Goal: Task Accomplishment & Management: Complete application form

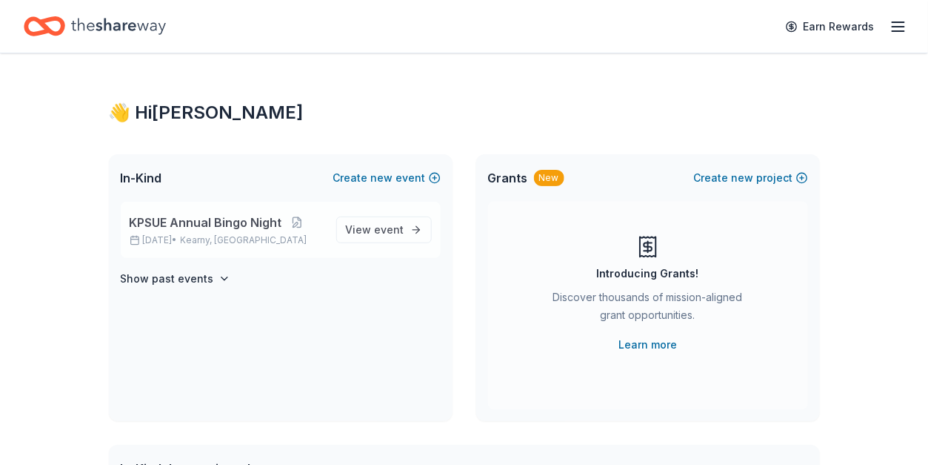
click at [255, 236] on span "Kearny, [GEOGRAPHIC_DATA]" at bounding box center [244, 240] width 127 height 12
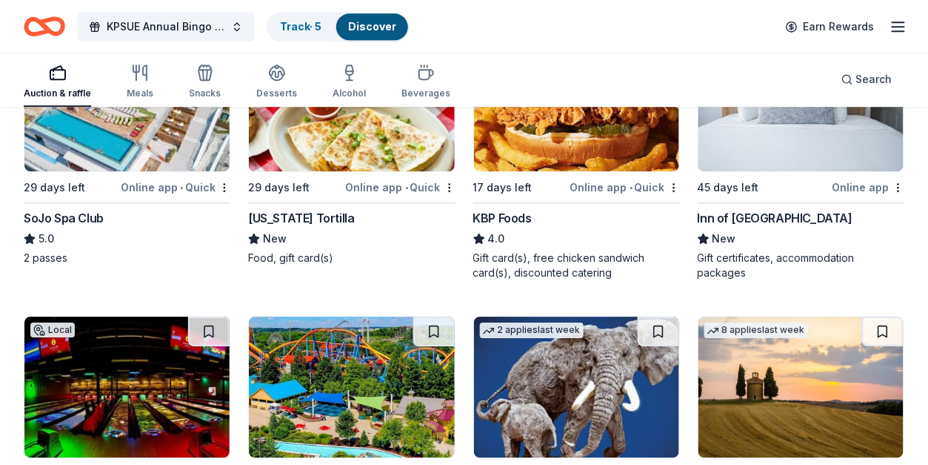
scroll to position [988, 0]
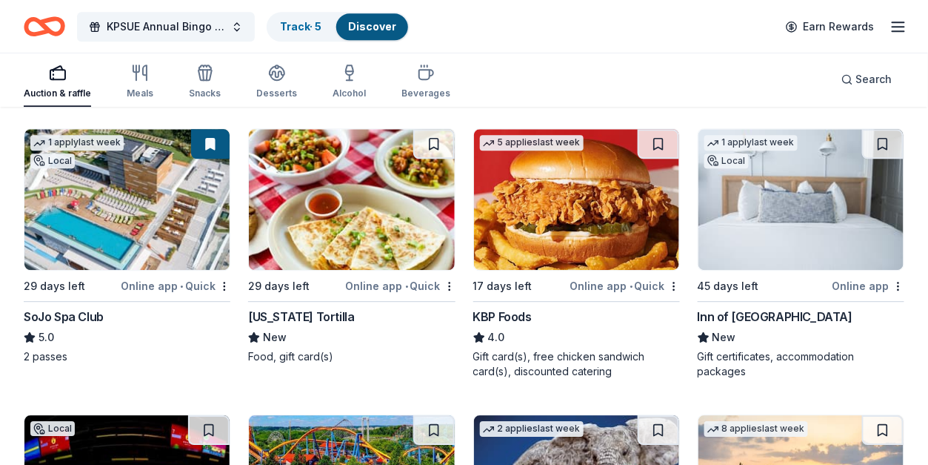
click at [524, 230] on img at bounding box center [576, 199] width 205 height 141
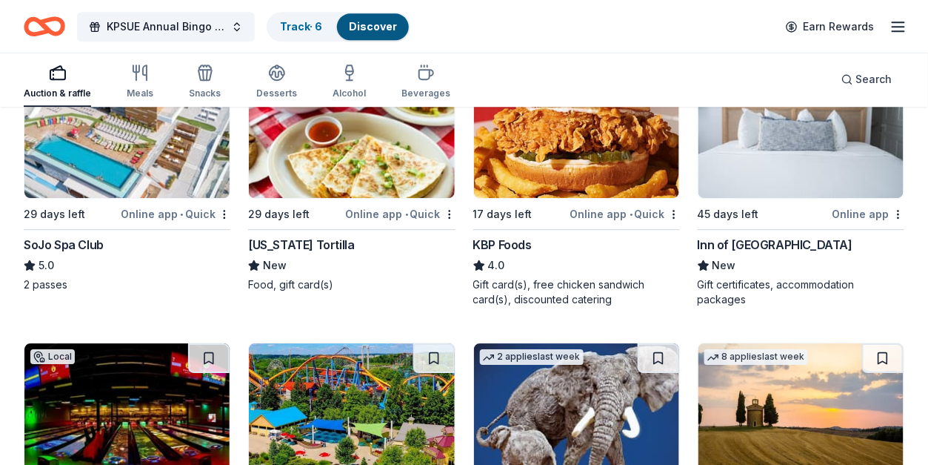
scroll to position [1086, 0]
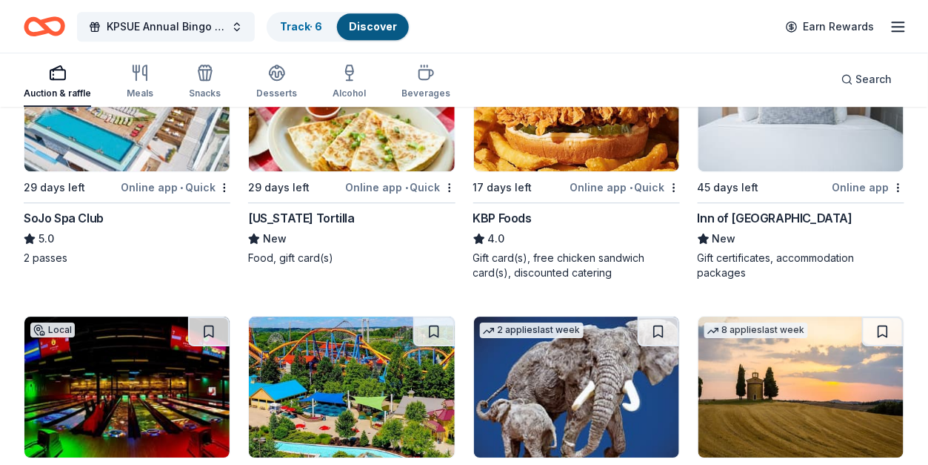
click at [768, 153] on img at bounding box center [801, 100] width 205 height 141
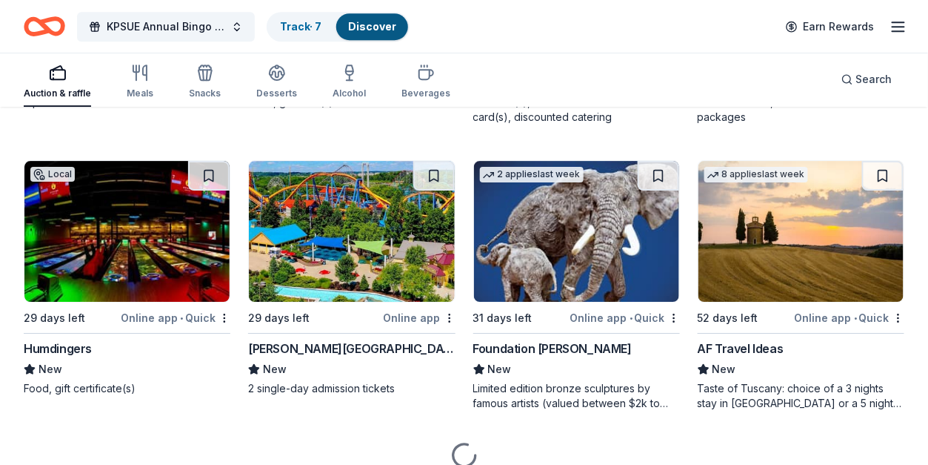
scroll to position [1284, 0]
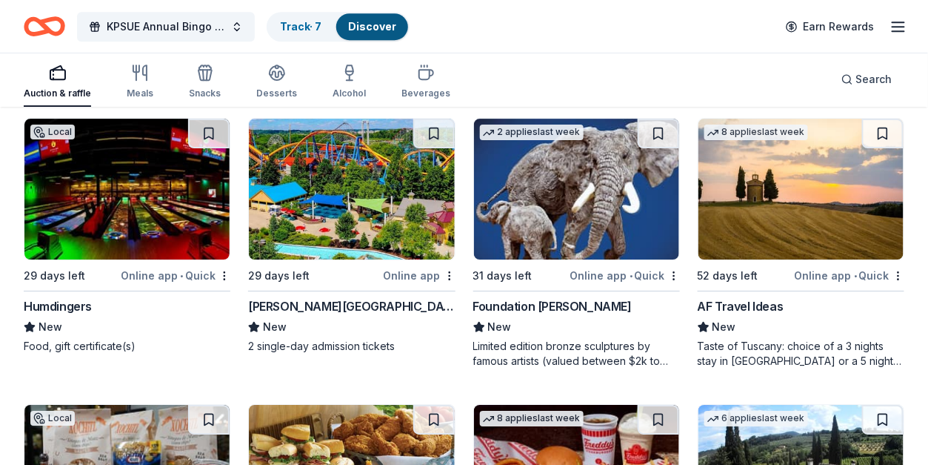
click at [116, 211] on img at bounding box center [126, 189] width 205 height 141
click at [346, 190] on img at bounding box center [351, 189] width 205 height 141
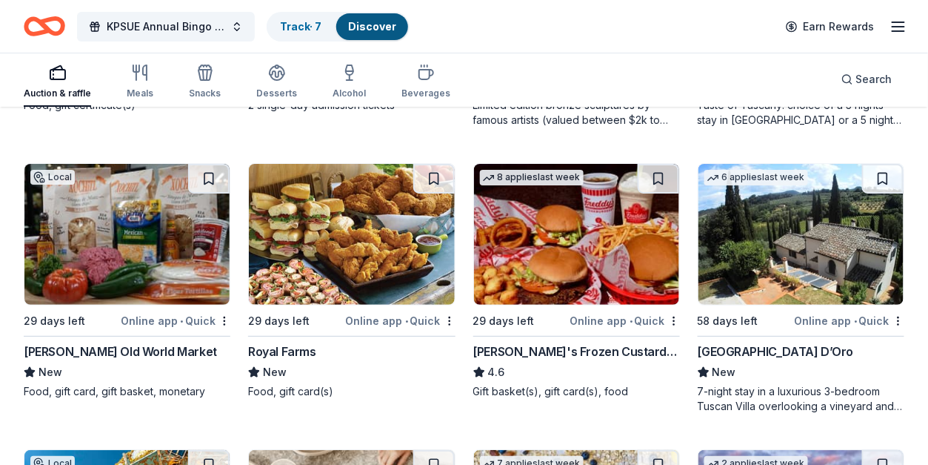
scroll to position [1580, 0]
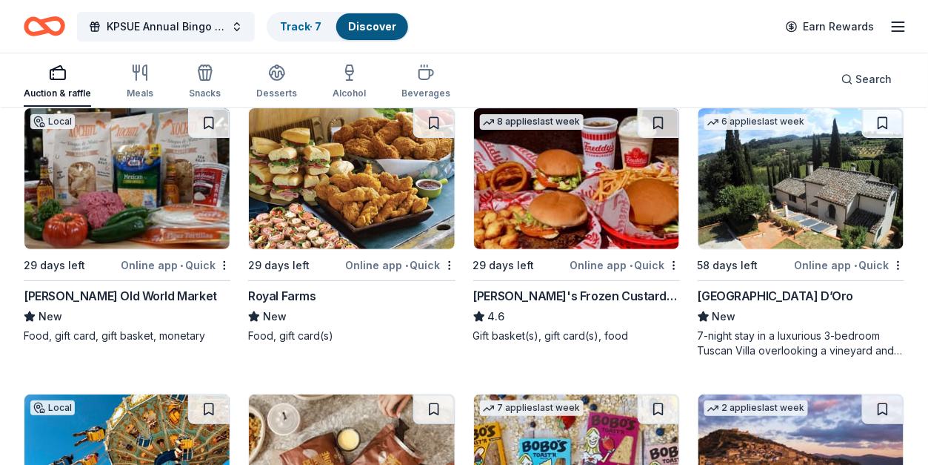
click at [845, 196] on img at bounding box center [801, 178] width 205 height 141
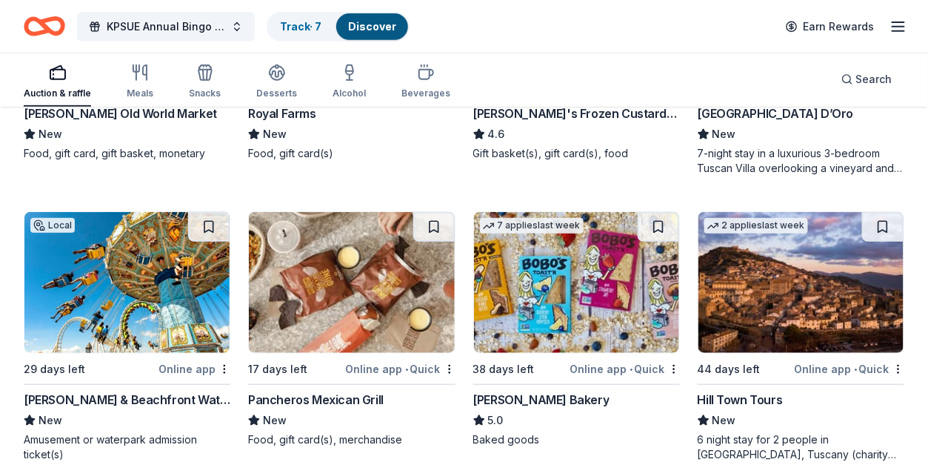
scroll to position [1778, 0]
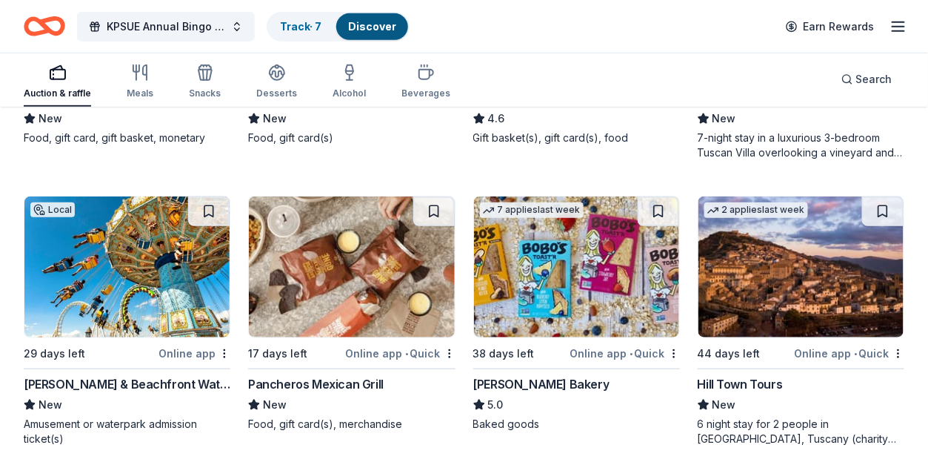
click at [123, 302] on img at bounding box center [126, 266] width 205 height 141
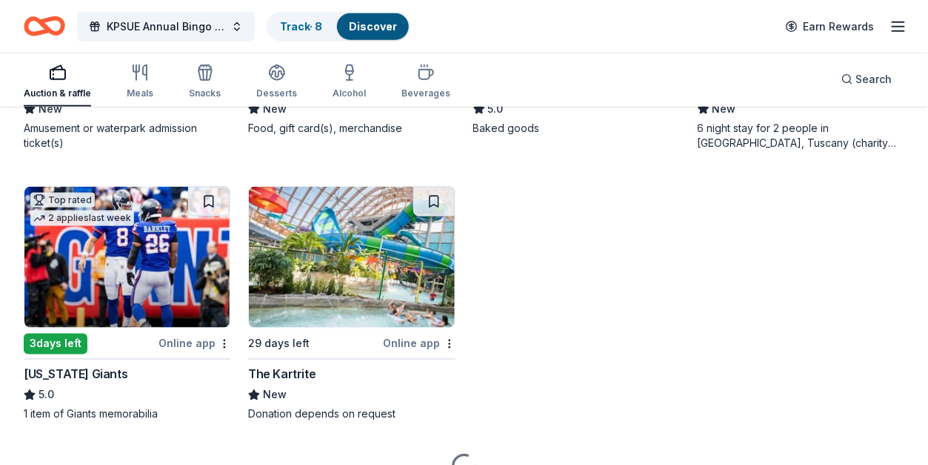
scroll to position [2075, 0]
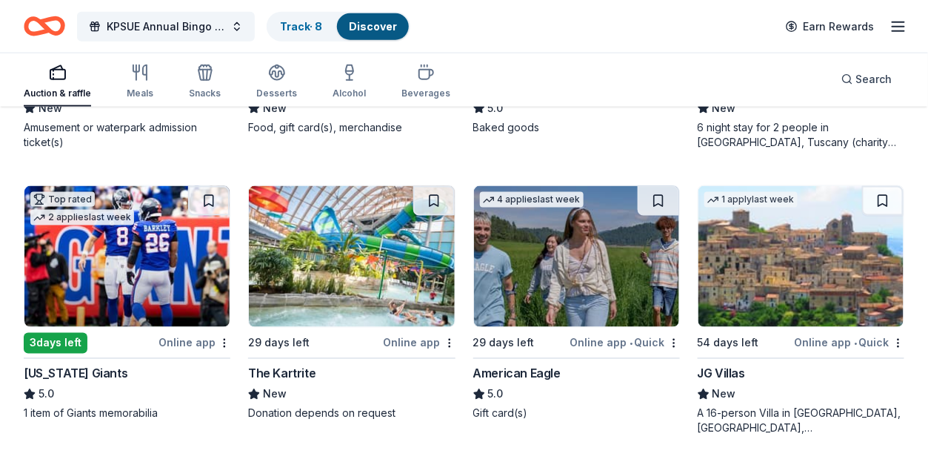
click at [136, 273] on img at bounding box center [126, 256] width 205 height 141
click at [314, 276] on img at bounding box center [351, 256] width 205 height 141
click at [556, 274] on img at bounding box center [576, 256] width 205 height 141
click at [657, 192] on button at bounding box center [658, 201] width 41 height 30
click at [657, 202] on button at bounding box center [660, 201] width 39 height 30
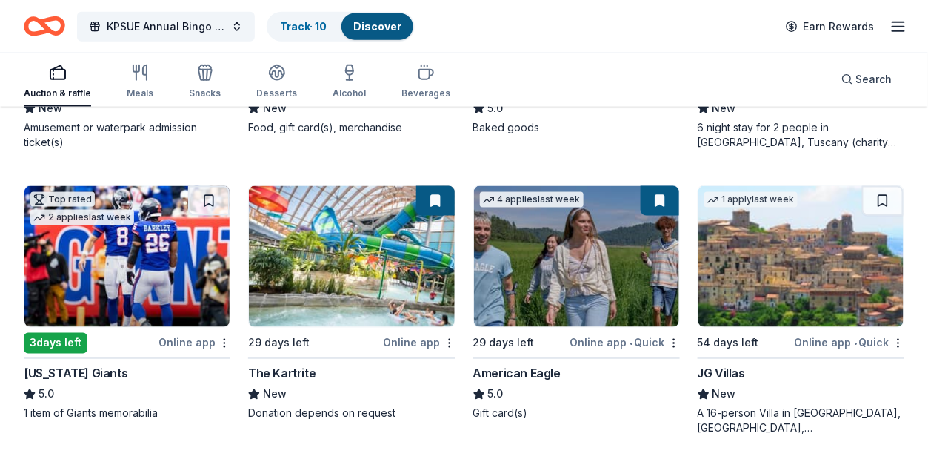
click at [551, 306] on img at bounding box center [576, 256] width 205 height 141
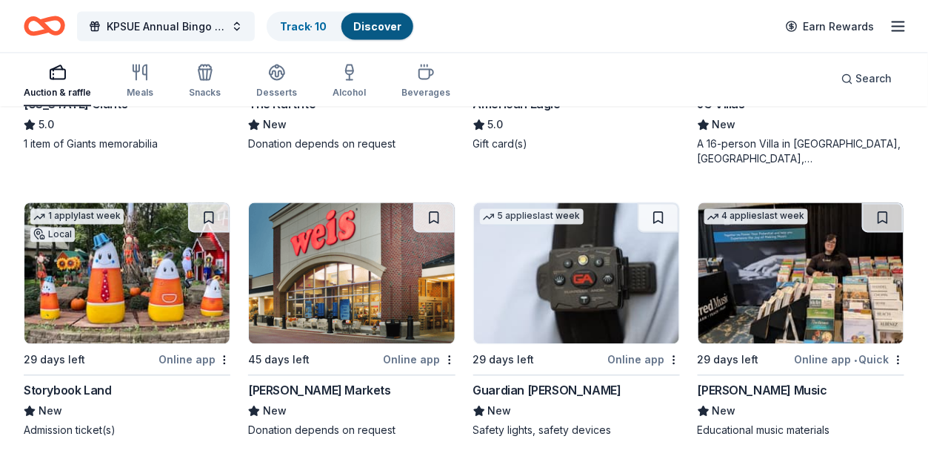
scroll to position [2371, 0]
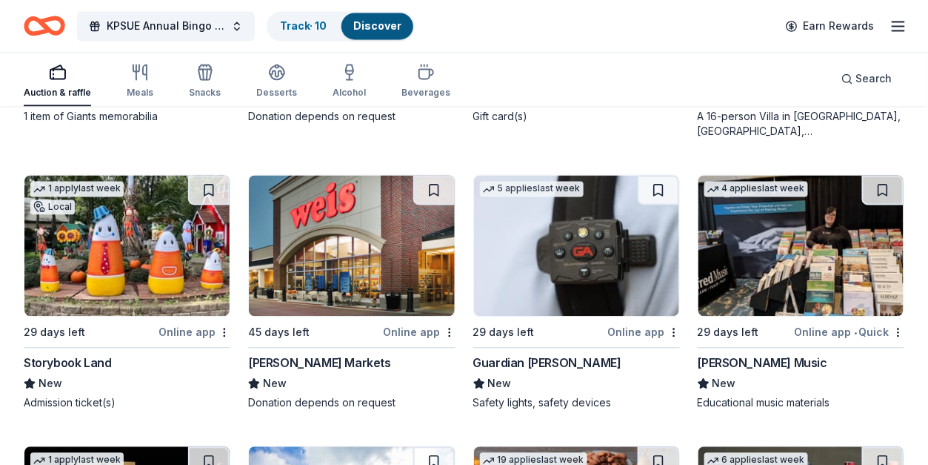
click at [86, 258] on img at bounding box center [126, 246] width 205 height 141
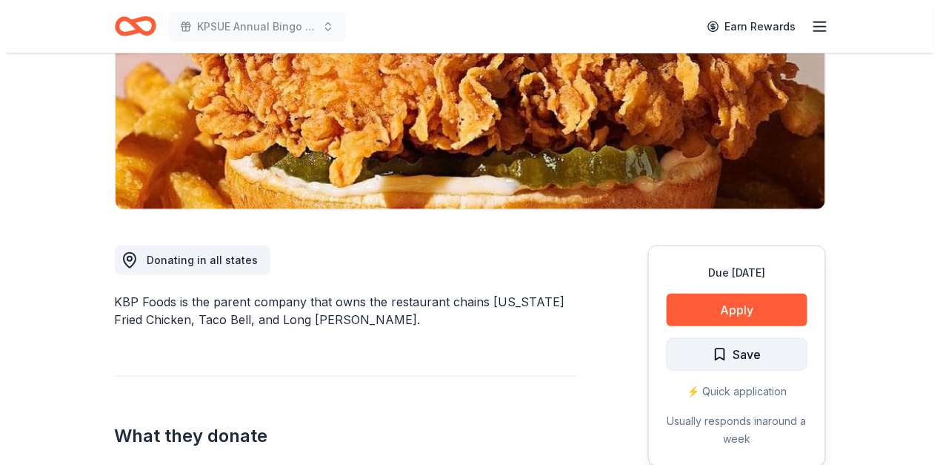
scroll to position [296, 0]
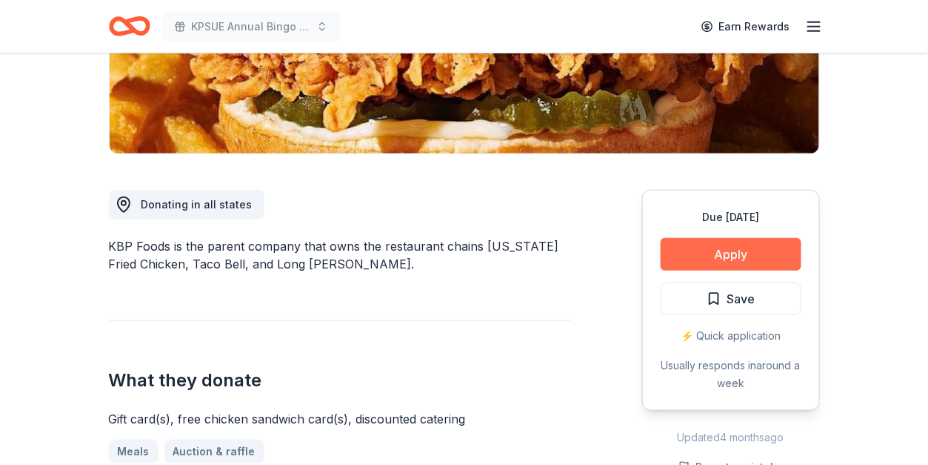
click at [719, 262] on button "Apply" at bounding box center [731, 254] width 141 height 33
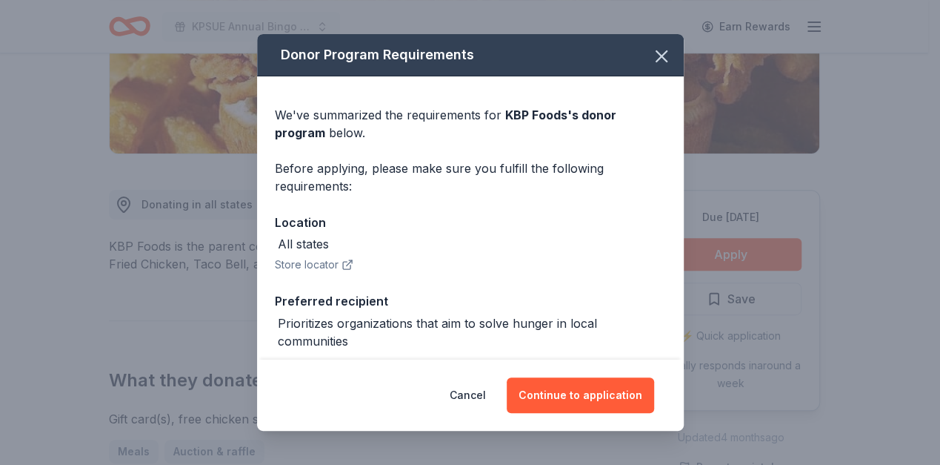
scroll to position [126, 0]
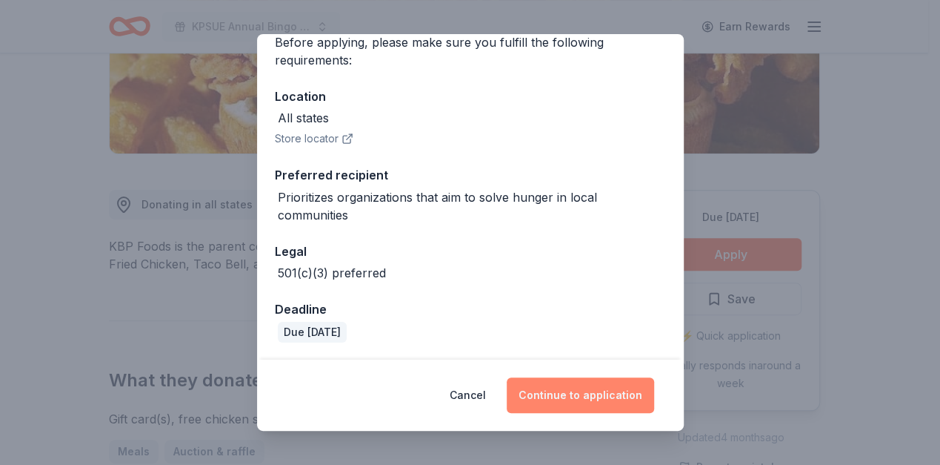
click at [562, 404] on button "Continue to application" at bounding box center [580, 395] width 147 height 36
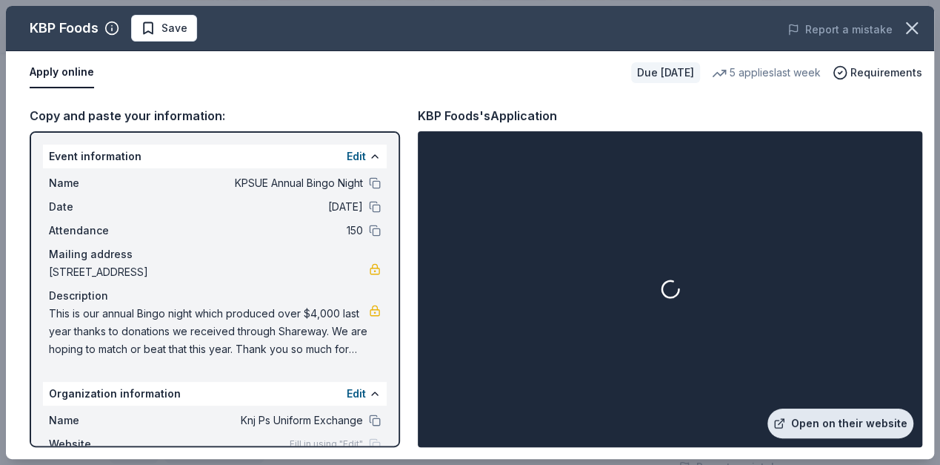
click at [805, 416] on link "Open on their website" at bounding box center [841, 423] width 146 height 30
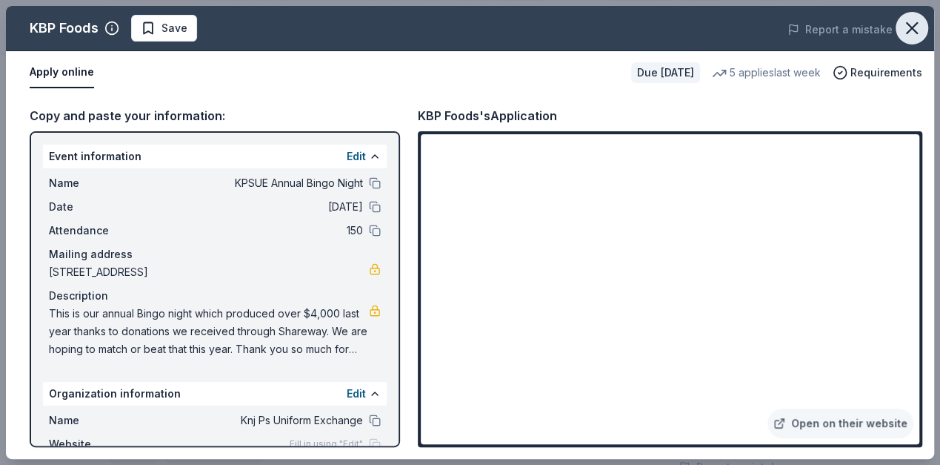
click at [902, 29] on icon "button" at bounding box center [912, 28] width 21 height 21
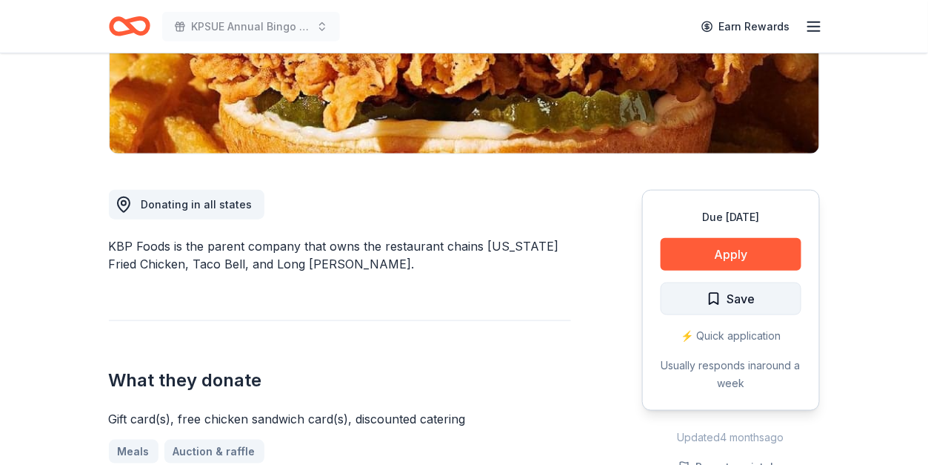
click at [733, 286] on button "Save" at bounding box center [731, 298] width 141 height 33
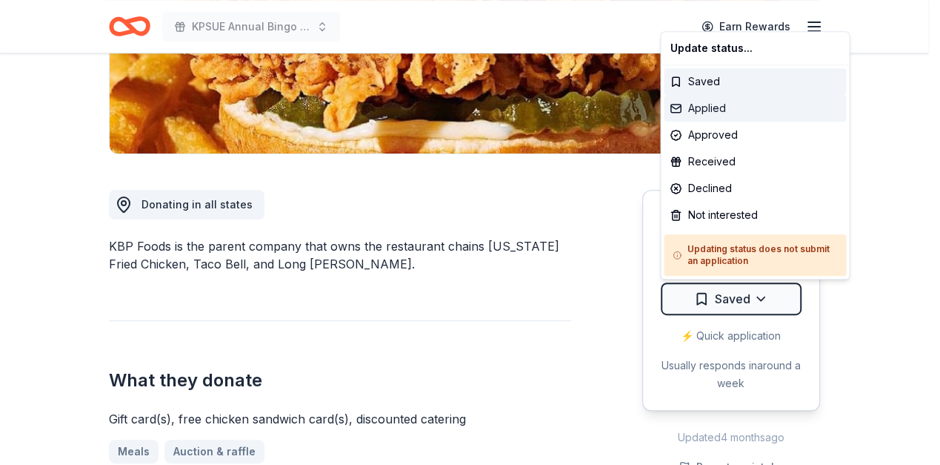
click at [708, 110] on div "Applied" at bounding box center [755, 108] width 182 height 27
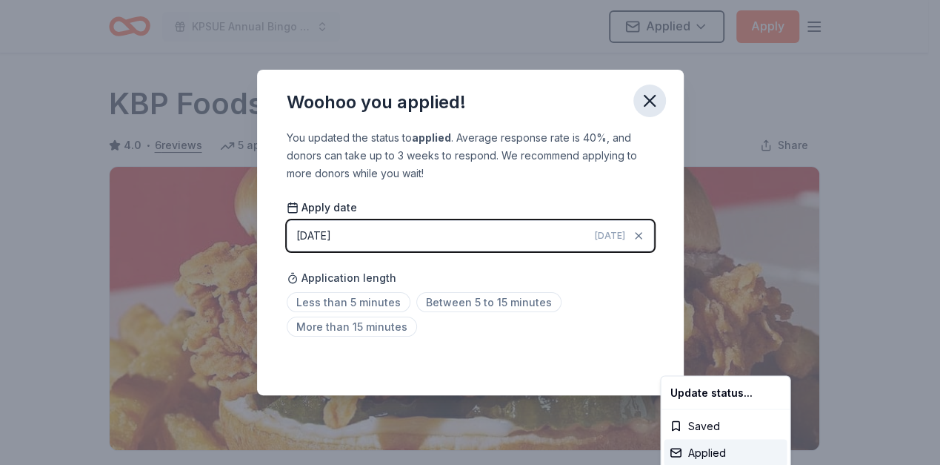
click at [649, 96] on html "KPSUE Annual Bingo Night Applied Apply Due in 17 days Share KBP Foods 4.0 • 6 r…" at bounding box center [470, 232] width 940 height 465
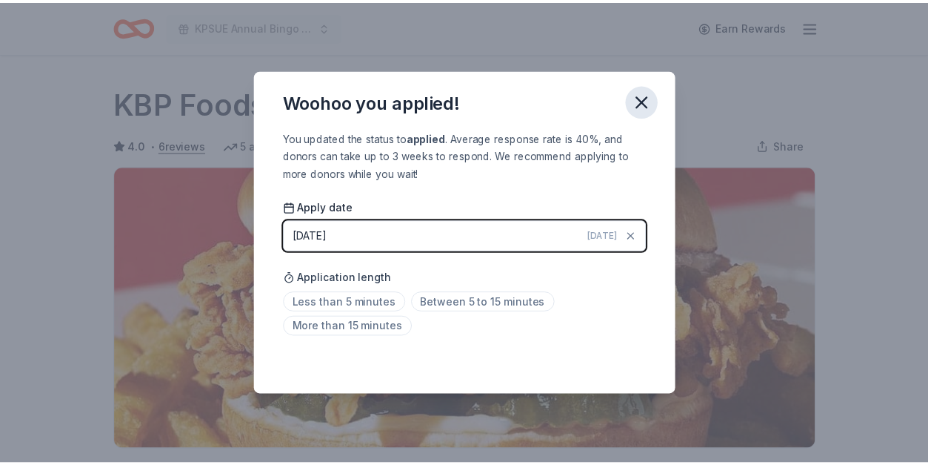
scroll to position [362, 0]
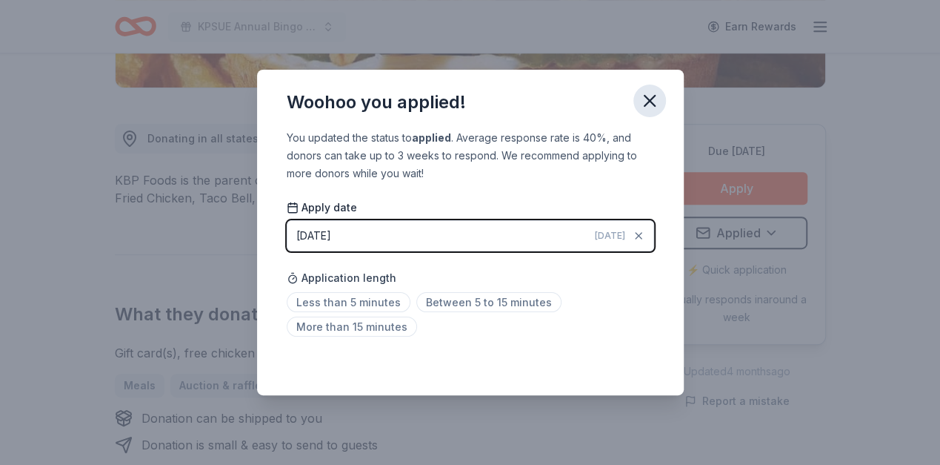
click at [653, 113] on button "button" at bounding box center [650, 100] width 33 height 33
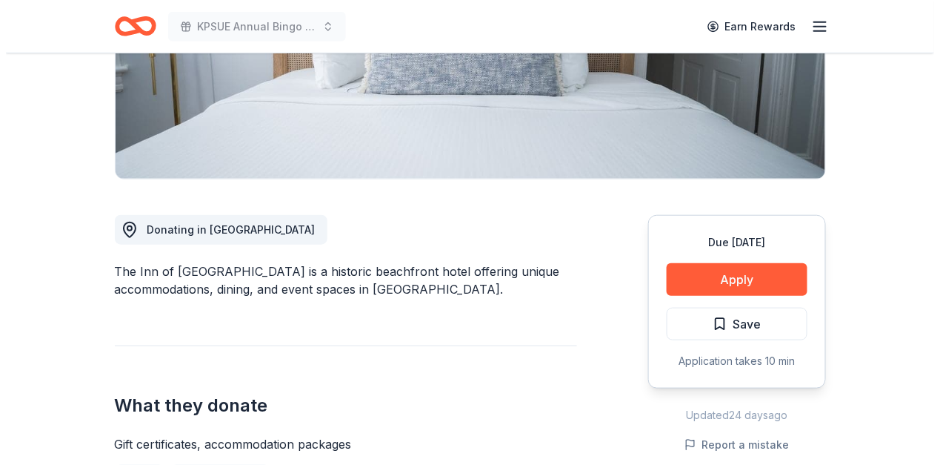
scroll to position [395, 0]
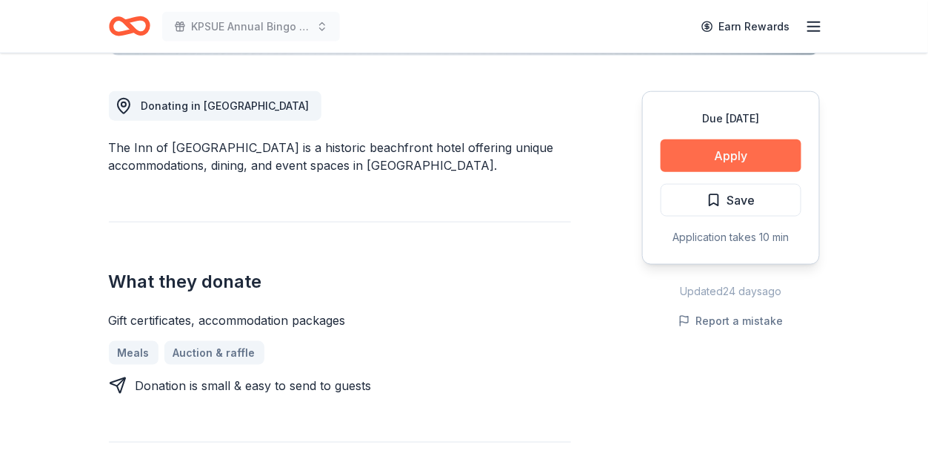
click at [736, 162] on button "Apply" at bounding box center [731, 155] width 141 height 33
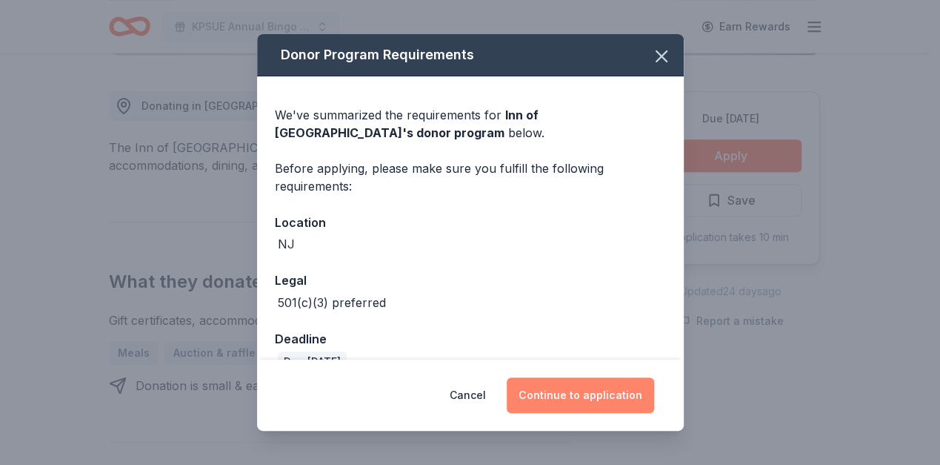
click at [599, 405] on button "Continue to application" at bounding box center [580, 395] width 147 height 36
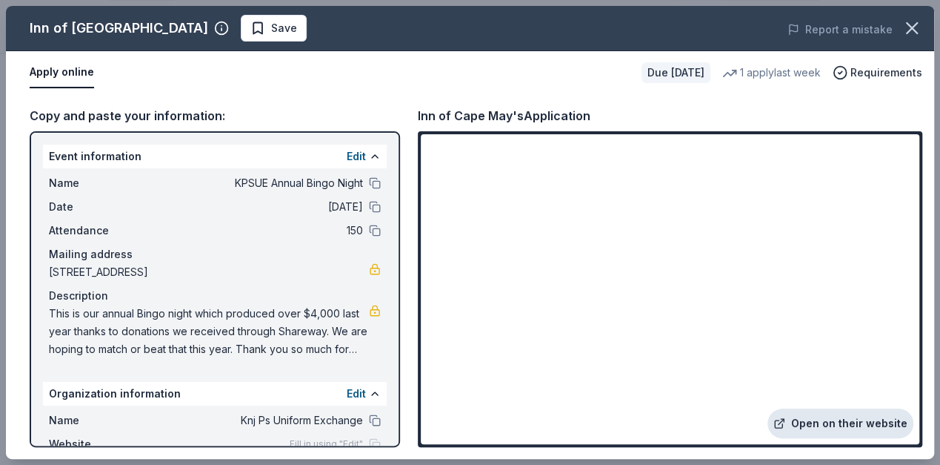
click at [866, 418] on link "Open on their website" at bounding box center [841, 423] width 146 height 30
click at [906, 19] on button "button" at bounding box center [912, 28] width 33 height 33
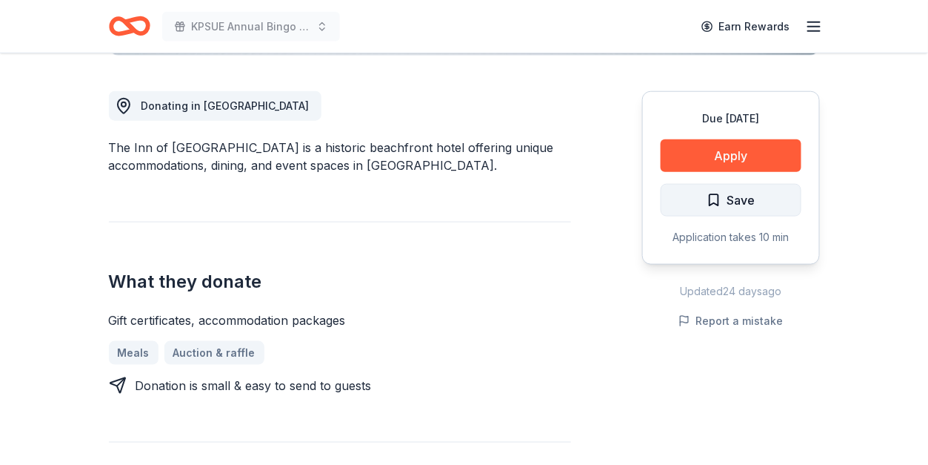
click at [707, 204] on span "Save" at bounding box center [731, 199] width 49 height 19
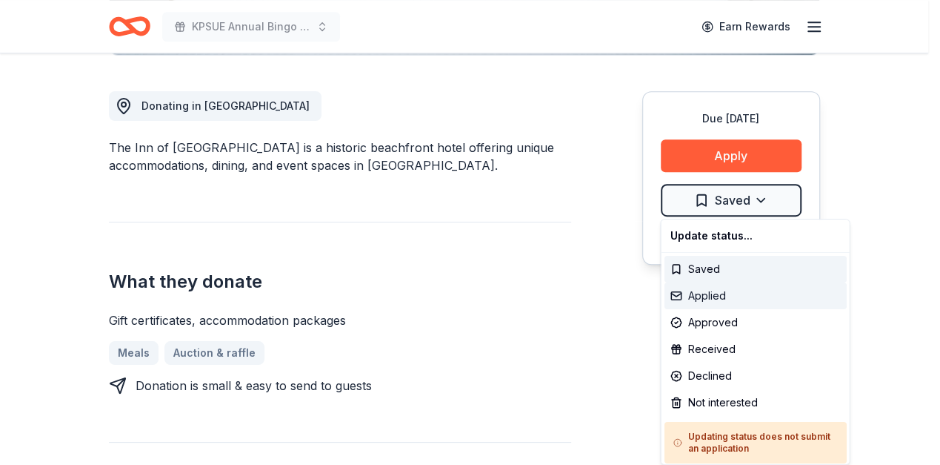
click at [717, 287] on div "Applied" at bounding box center [755, 295] width 182 height 27
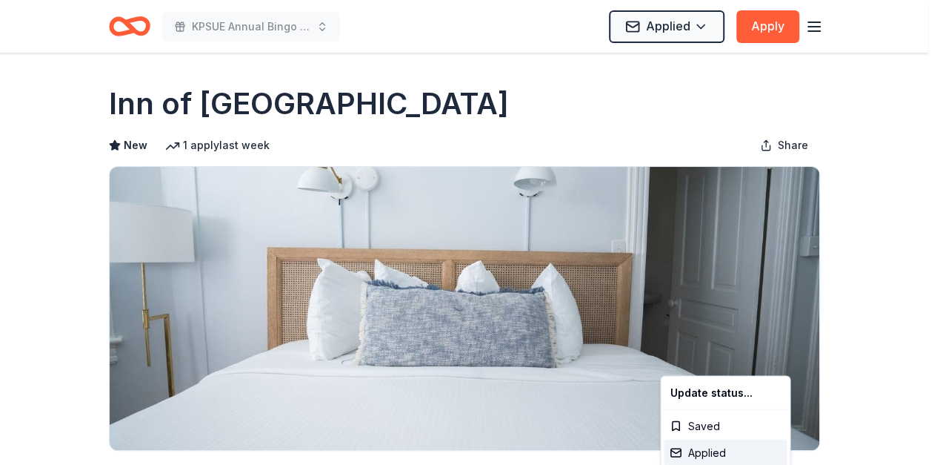
scroll to position [0, 0]
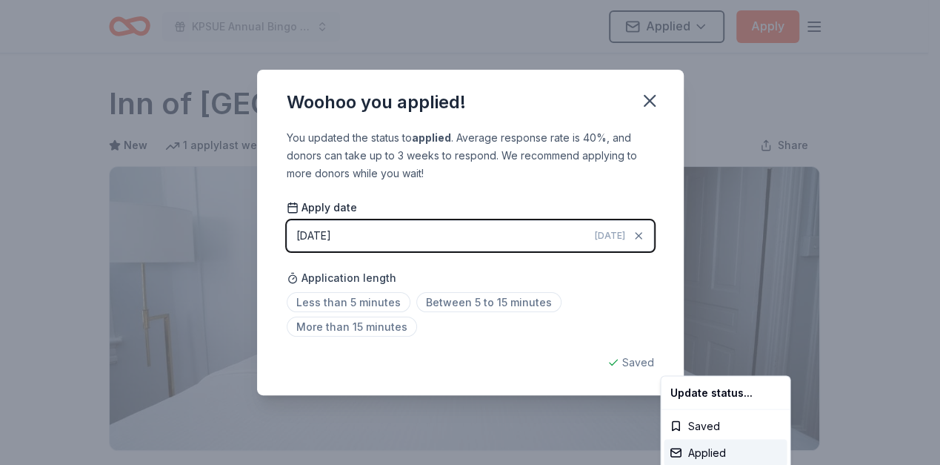
click at [649, 102] on html "KPSUE Annual Bingo Night Applied Apply Due in 45 days Share Inn of Cape May New…" at bounding box center [470, 232] width 940 height 465
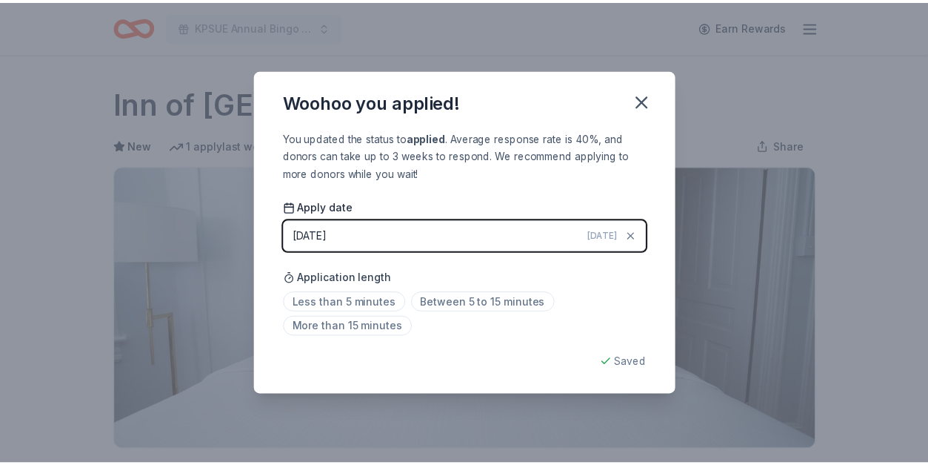
scroll to position [362, 0]
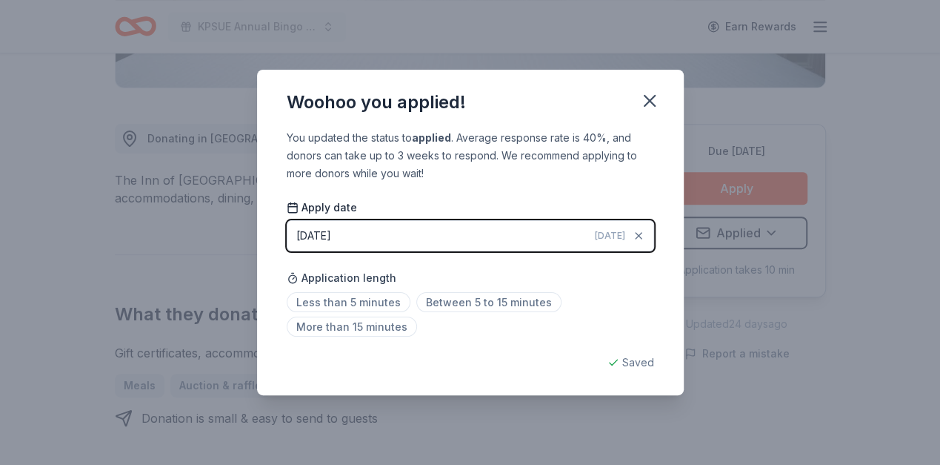
click at [649, 102] on icon "button" at bounding box center [650, 101] width 10 height 10
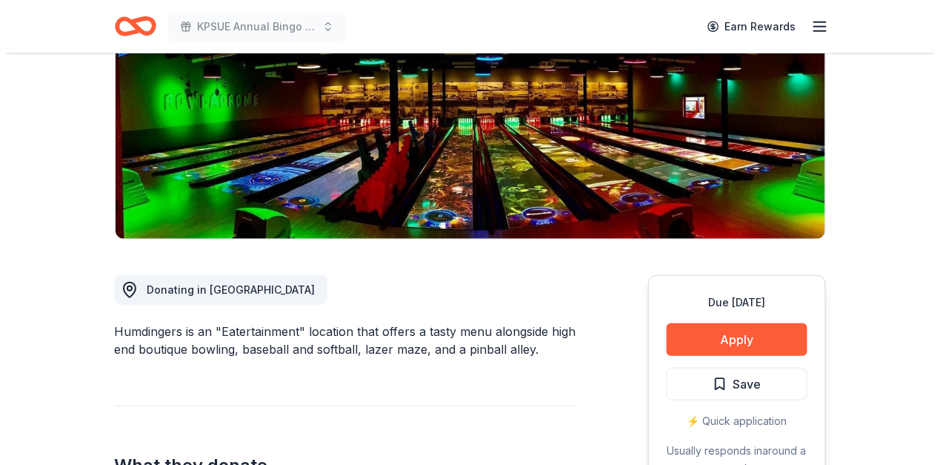
scroll to position [296, 0]
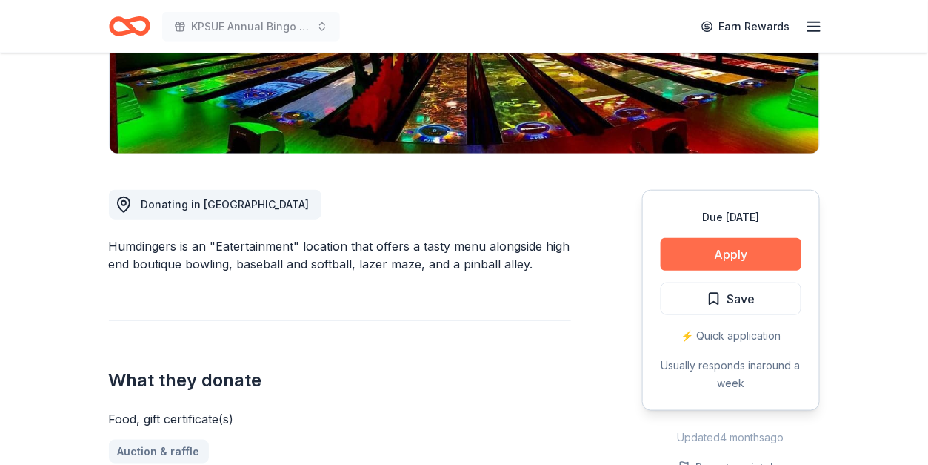
click at [751, 257] on button "Apply" at bounding box center [731, 254] width 141 height 33
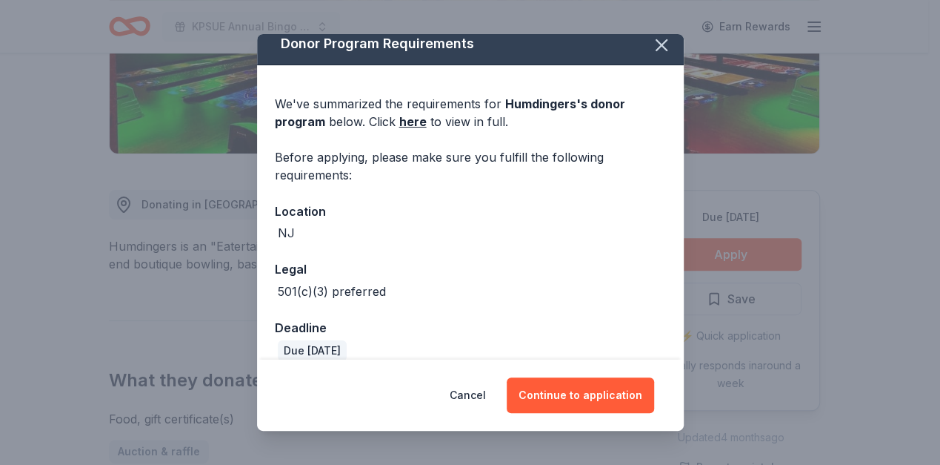
scroll to position [30, 0]
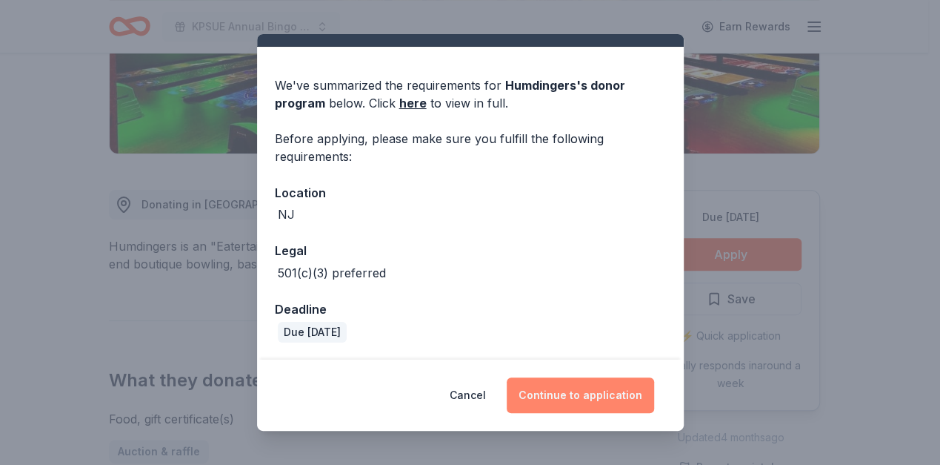
click at [580, 388] on button "Continue to application" at bounding box center [580, 395] width 147 height 36
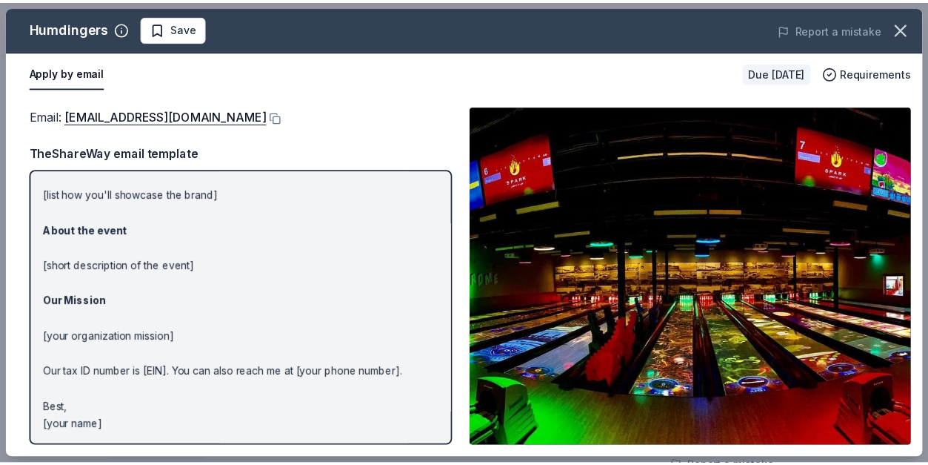
scroll to position [0, 0]
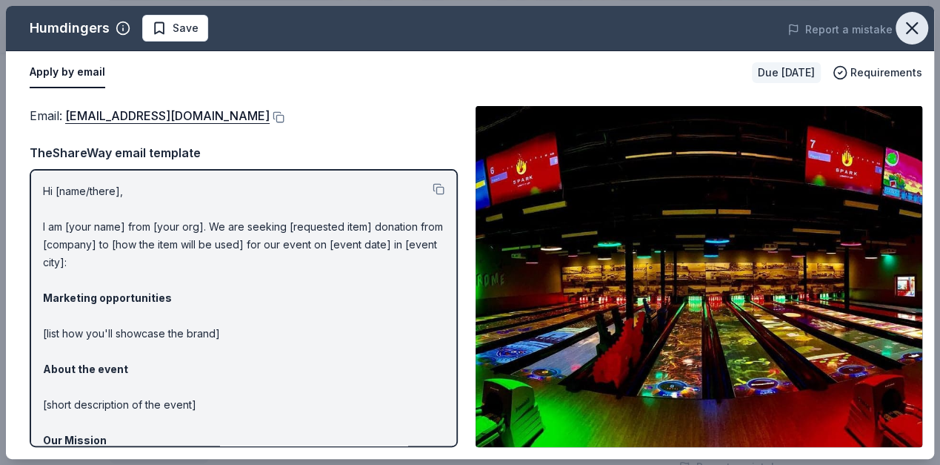
click at [914, 18] on icon "button" at bounding box center [912, 28] width 21 height 21
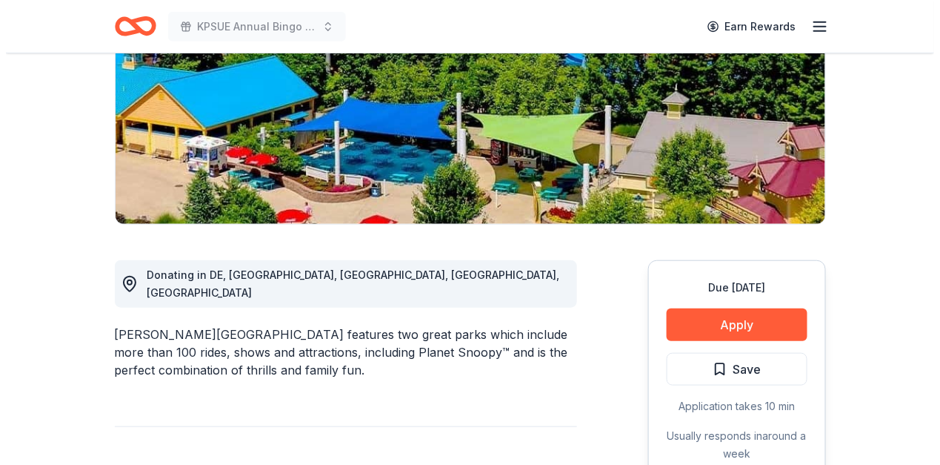
scroll to position [296, 0]
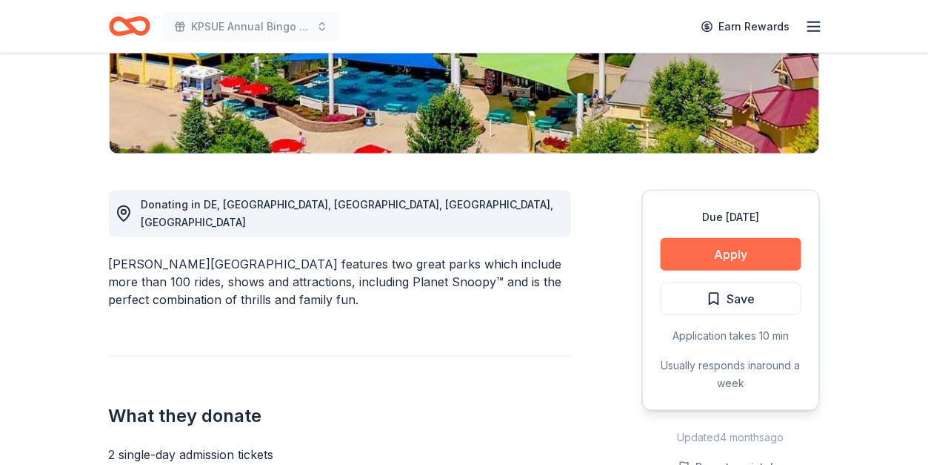
click at [731, 247] on button "Apply" at bounding box center [731, 254] width 141 height 33
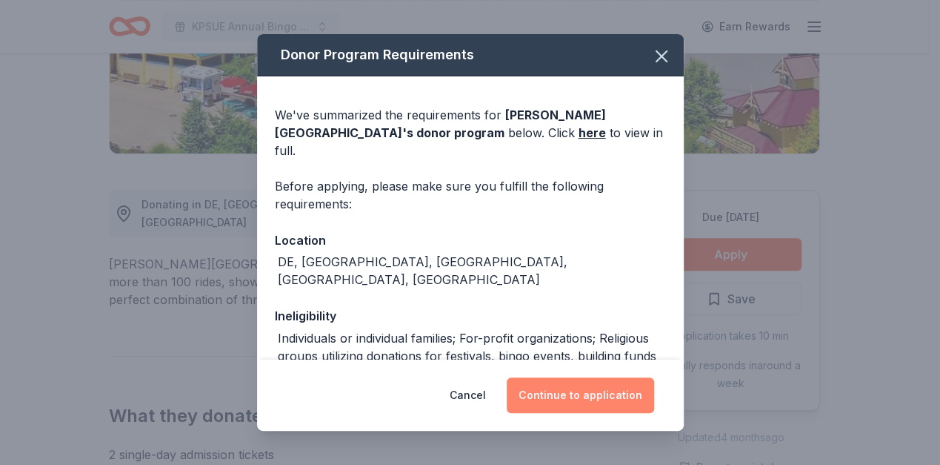
click at [570, 396] on button "Continue to application" at bounding box center [580, 395] width 147 height 36
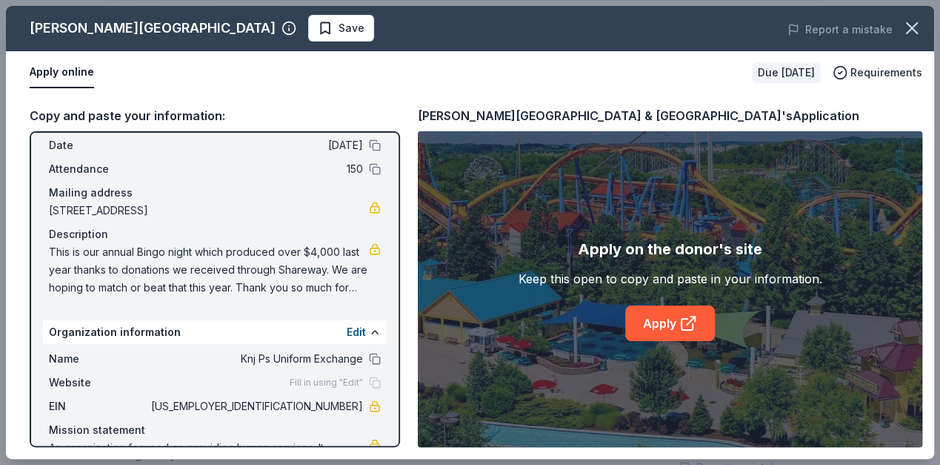
scroll to position [107, 0]
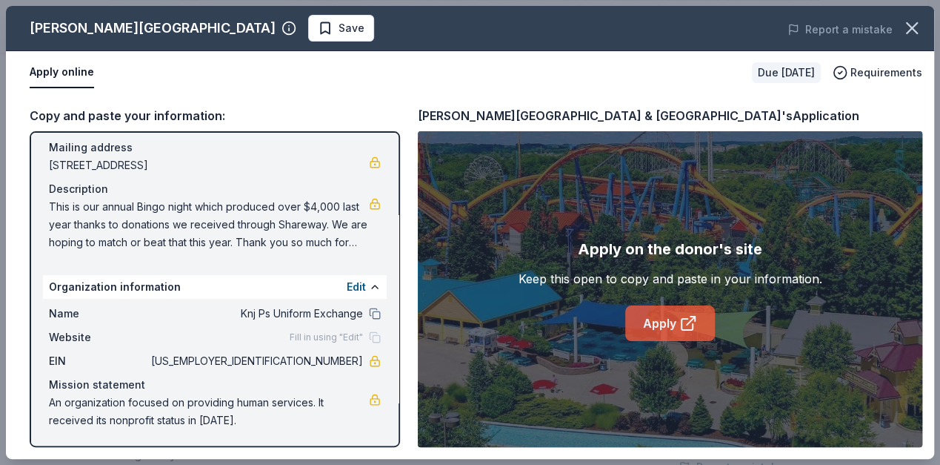
click at [648, 332] on link "Apply" at bounding box center [670, 323] width 90 height 36
click at [677, 320] on link "Apply" at bounding box center [670, 323] width 90 height 36
click at [667, 328] on link "Apply" at bounding box center [670, 323] width 90 height 36
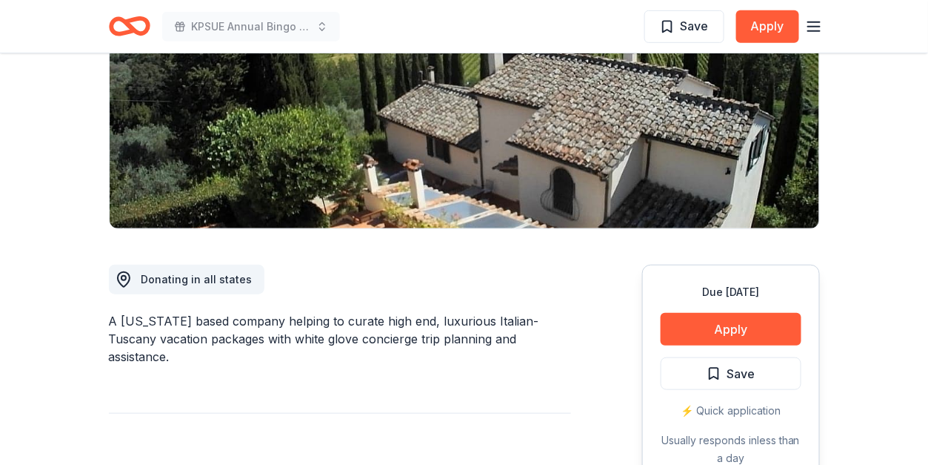
scroll to position [395, 0]
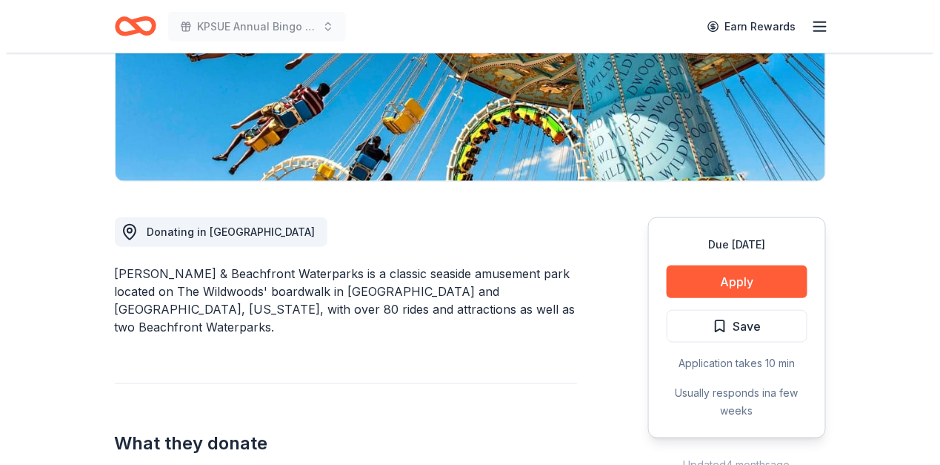
scroll to position [296, 0]
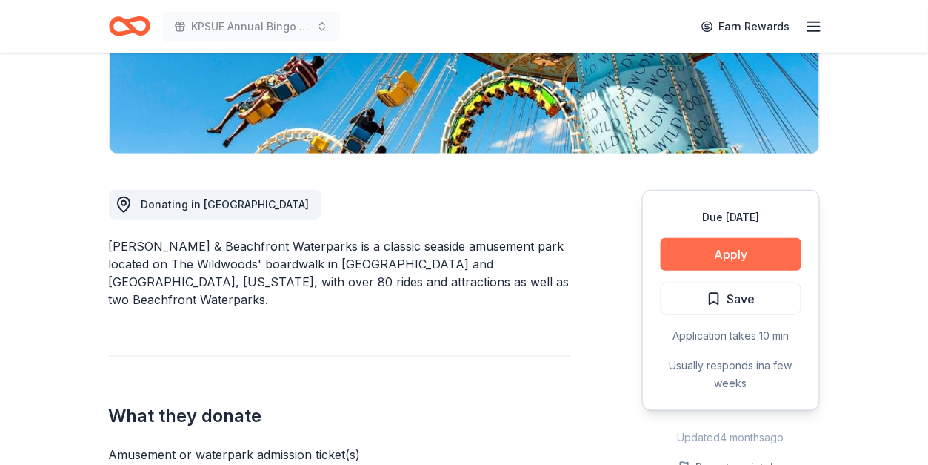
click at [743, 245] on button "Apply" at bounding box center [731, 254] width 141 height 33
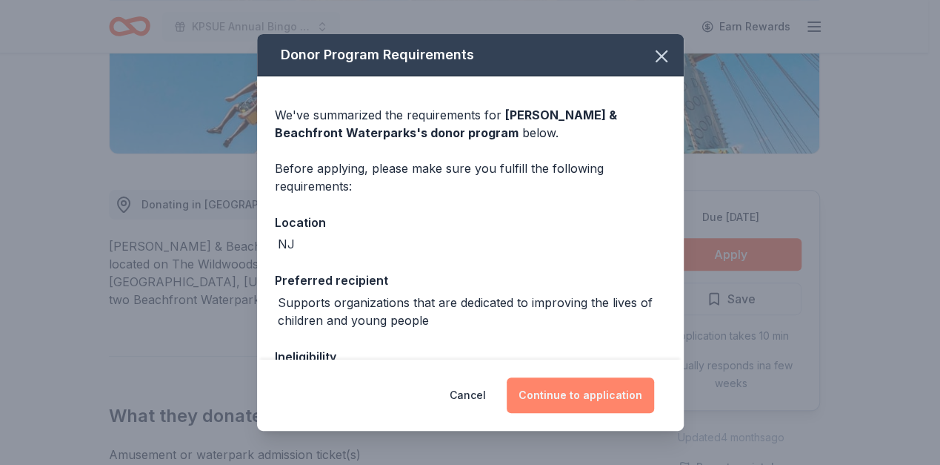
click at [590, 388] on button "Continue to application" at bounding box center [580, 395] width 147 height 36
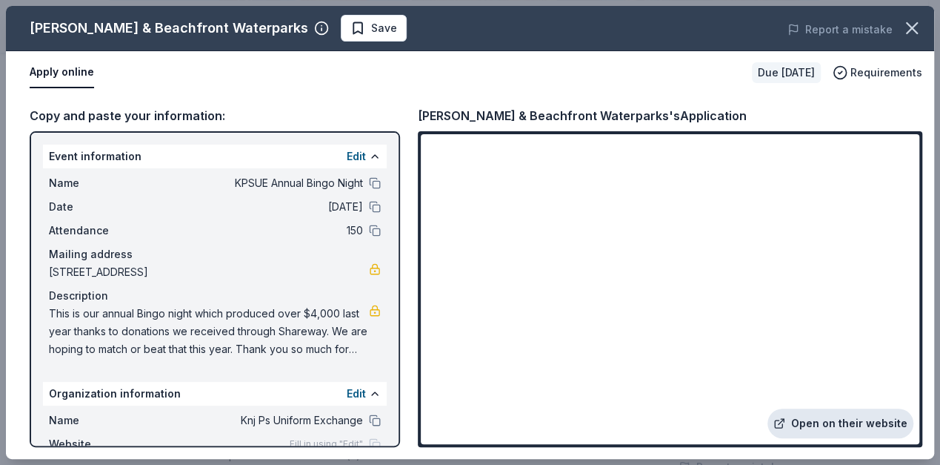
click at [807, 421] on link "Open on their website" at bounding box center [841, 423] width 146 height 30
click at [905, 27] on icon "button" at bounding box center [912, 28] width 21 height 21
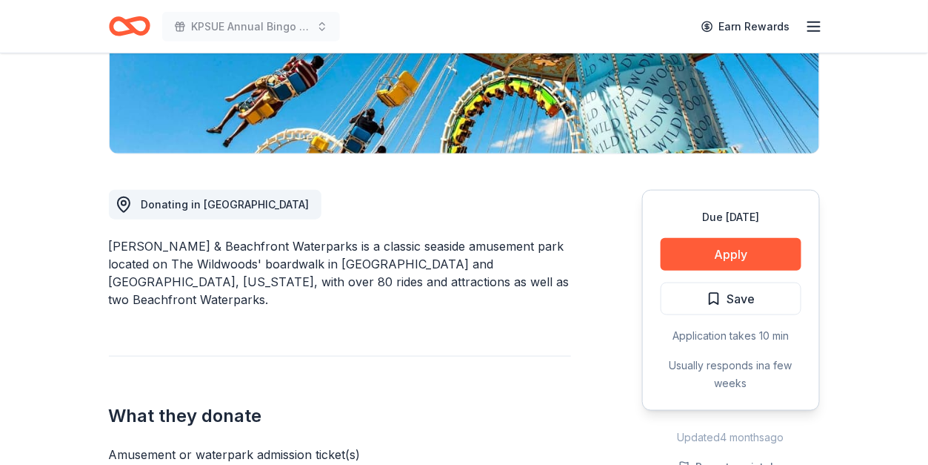
click at [702, 291] on button "Save" at bounding box center [731, 298] width 141 height 33
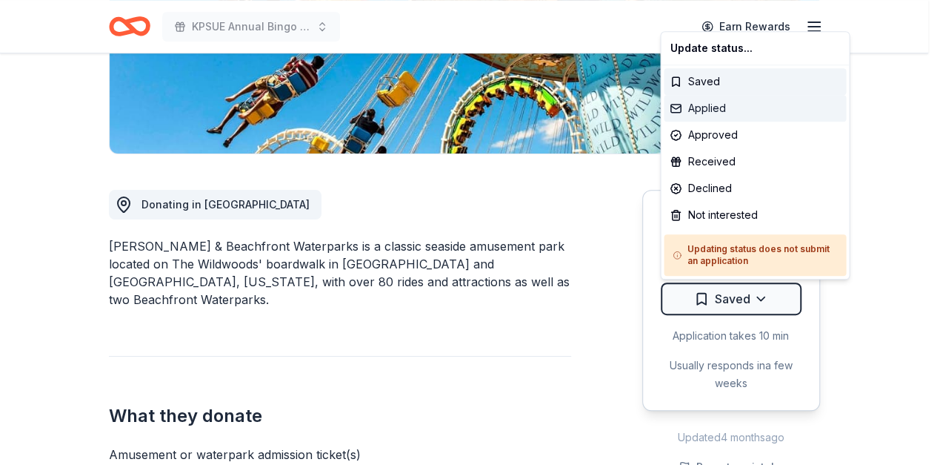
click at [731, 110] on div "Applied" at bounding box center [755, 108] width 182 height 27
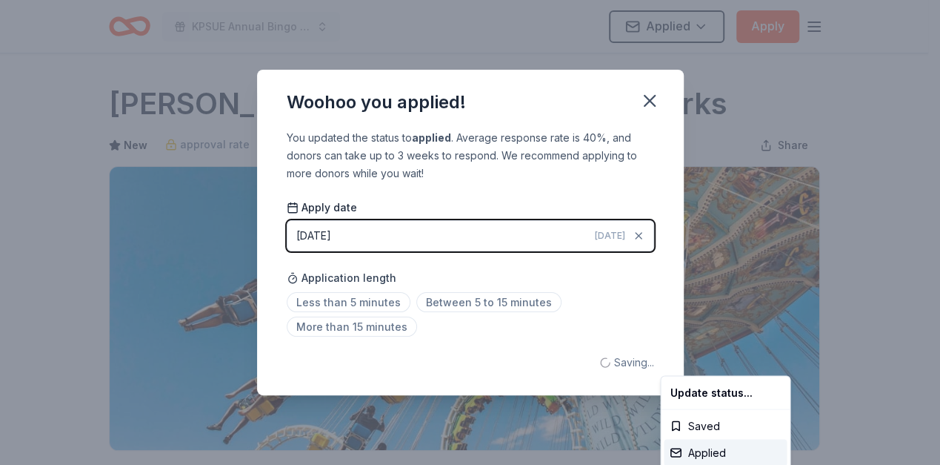
scroll to position [0, 0]
click at [648, 100] on html "KPSUE Annual Bingo Night Applied Apply Due in 29 days Share Morey's Piers & Bea…" at bounding box center [470, 232] width 940 height 465
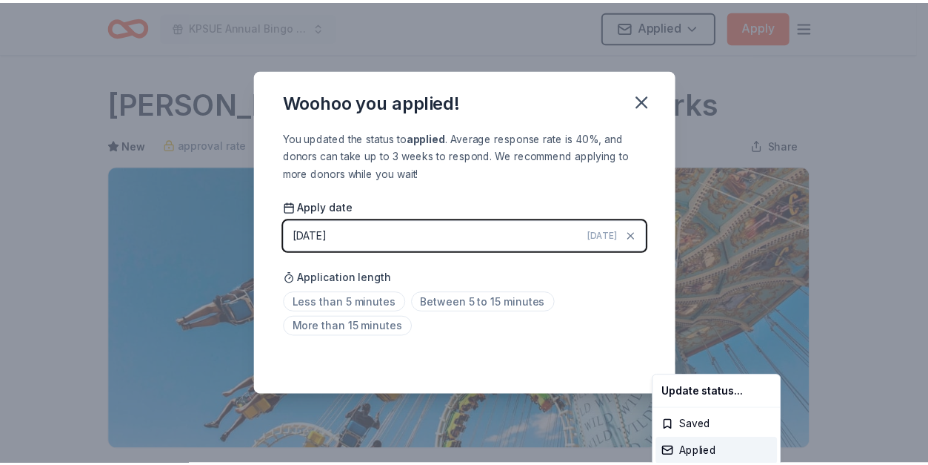
scroll to position [362, 0]
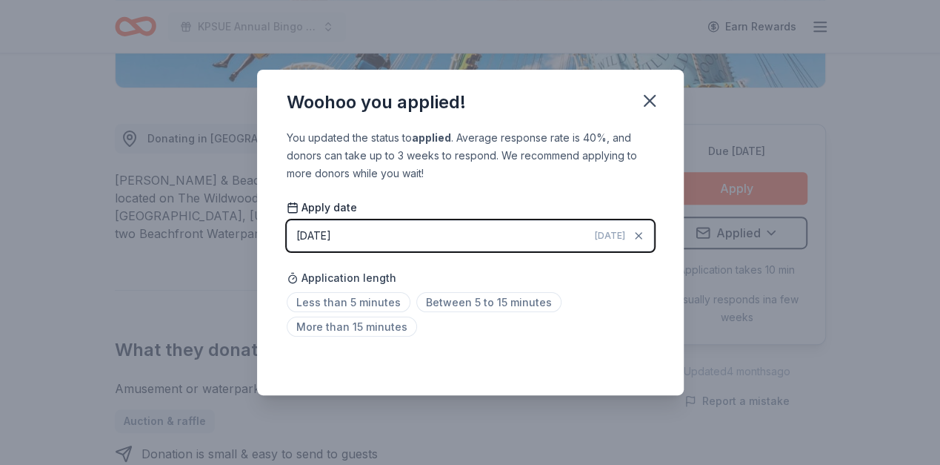
click at [648, 100] on icon "button" at bounding box center [650, 101] width 10 height 10
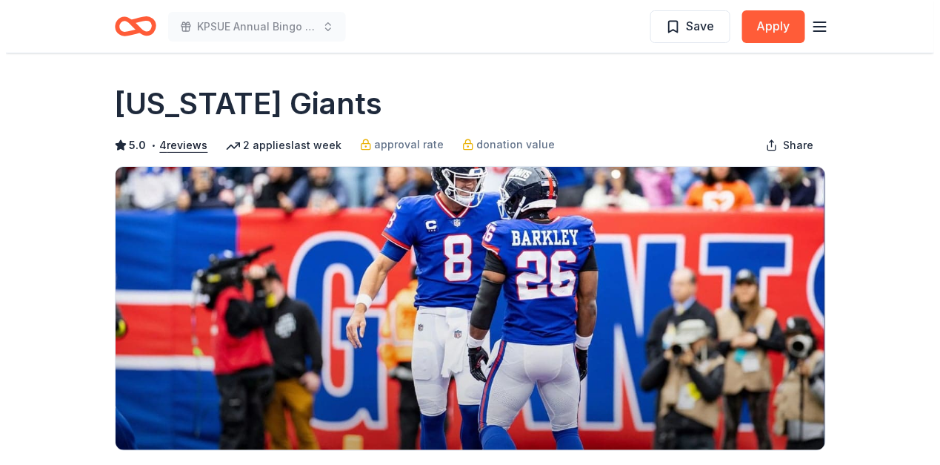
scroll to position [296, 0]
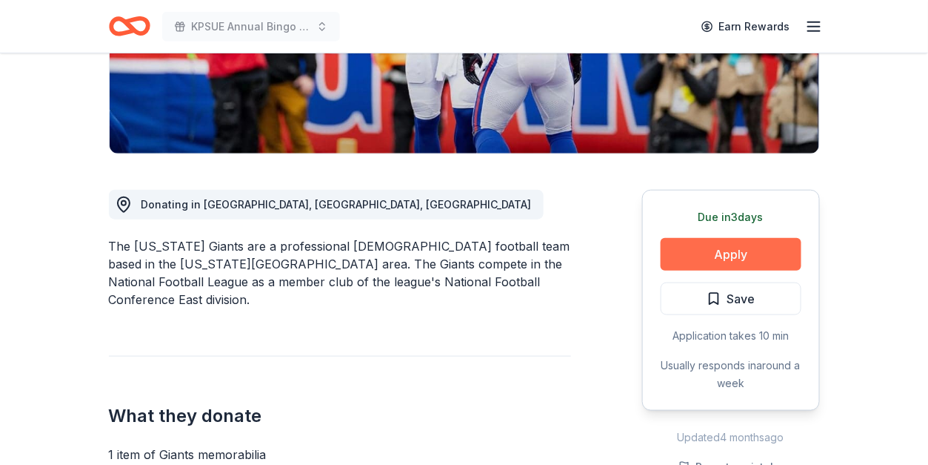
click at [735, 248] on button "Apply" at bounding box center [731, 254] width 141 height 33
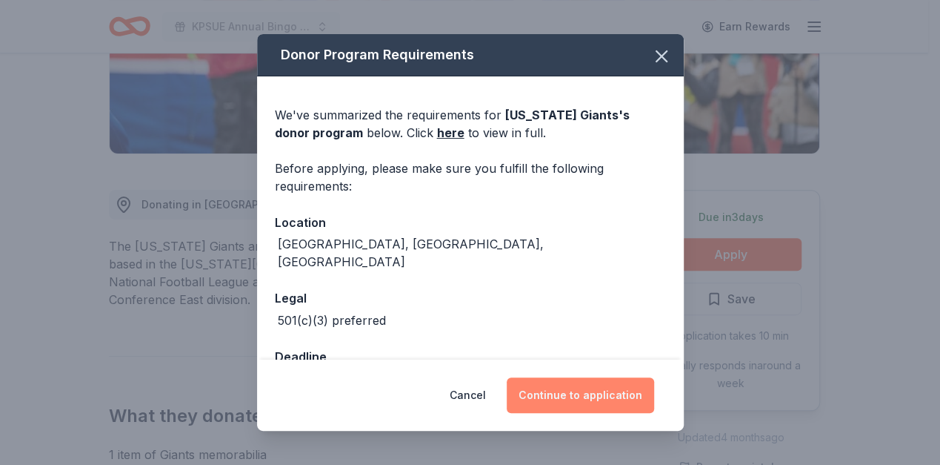
click at [557, 385] on button "Continue to application" at bounding box center [580, 395] width 147 height 36
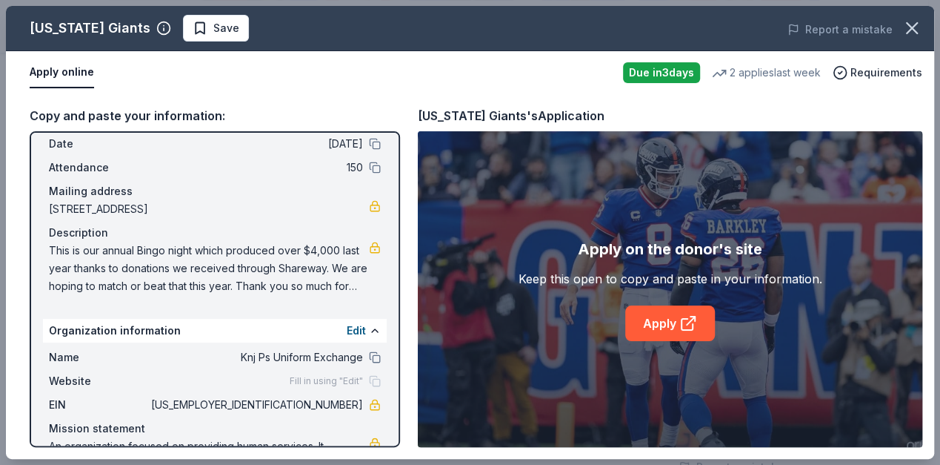
scroll to position [107, 0]
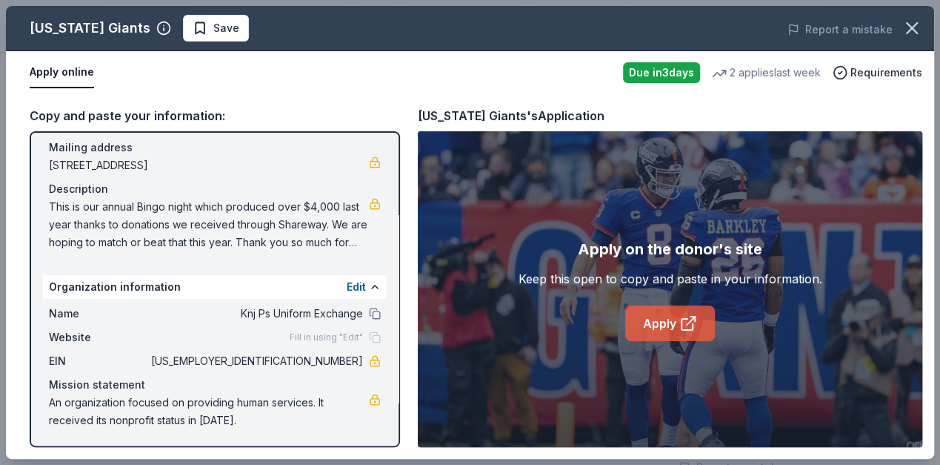
click at [674, 317] on link "Apply" at bounding box center [670, 323] width 90 height 36
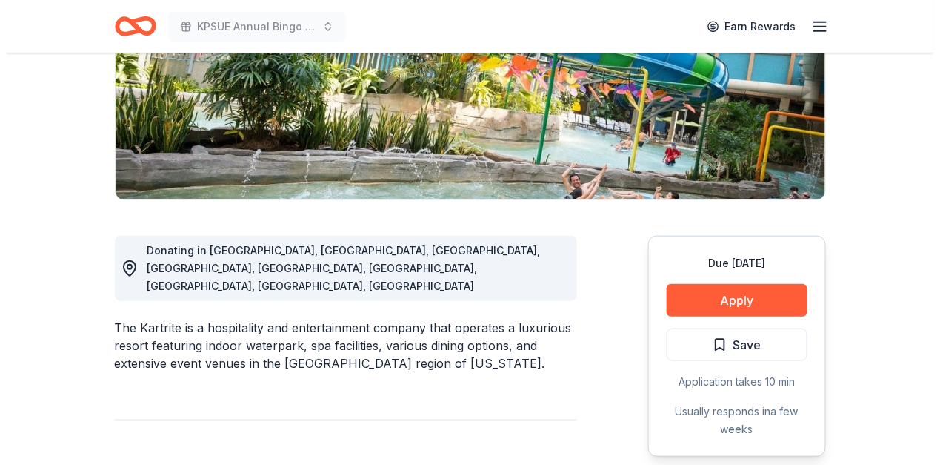
scroll to position [296, 0]
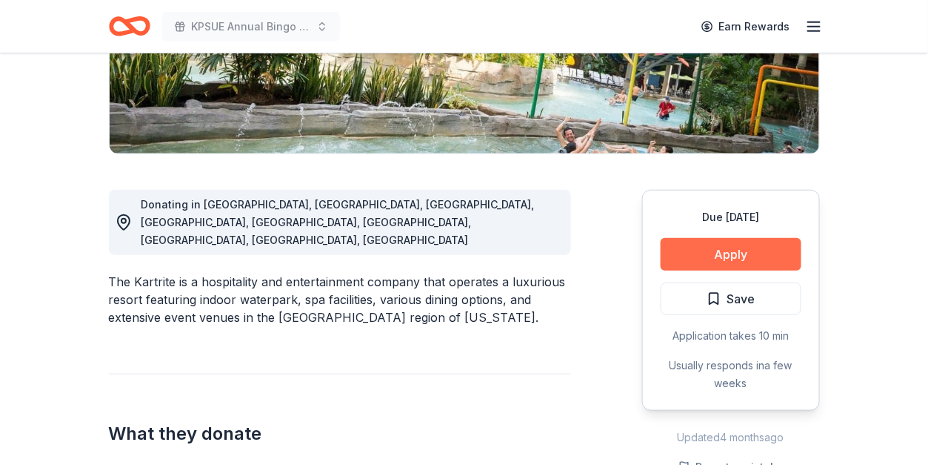
click at [705, 254] on button "Apply" at bounding box center [731, 254] width 141 height 33
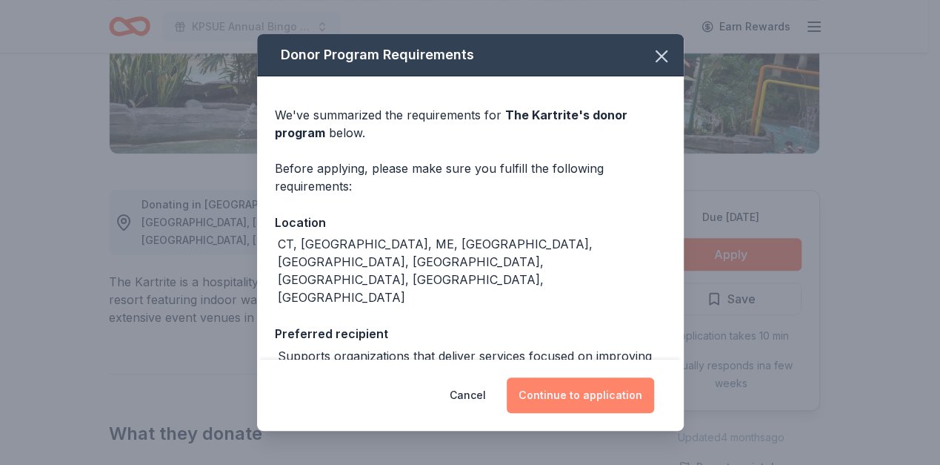
click at [549, 395] on button "Continue to application" at bounding box center [580, 395] width 147 height 36
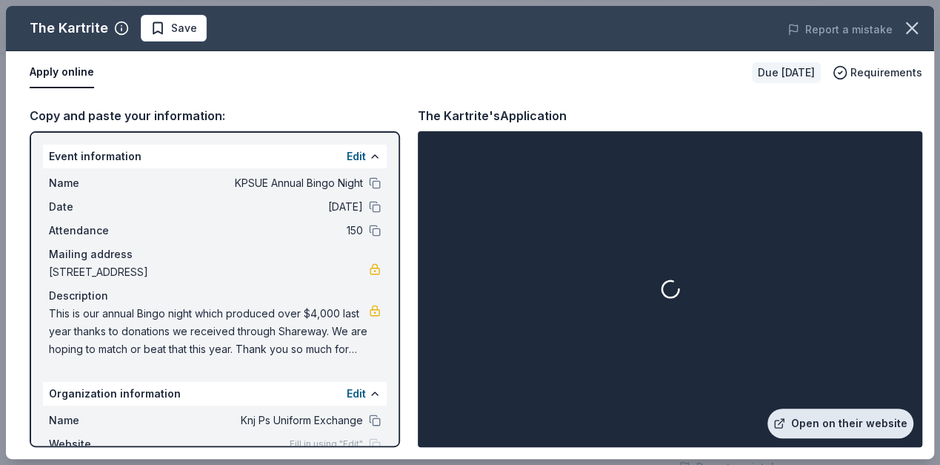
click at [799, 418] on link "Open on their website" at bounding box center [841, 423] width 146 height 30
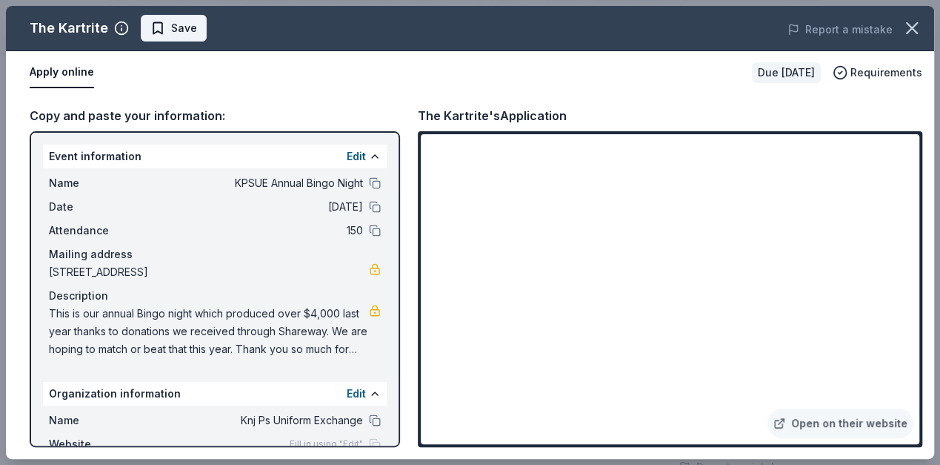
click at [141, 31] on button "Save" at bounding box center [174, 28] width 66 height 27
click at [213, 13] on div "The Kartrite Saved Report a mistake" at bounding box center [470, 28] width 928 height 45
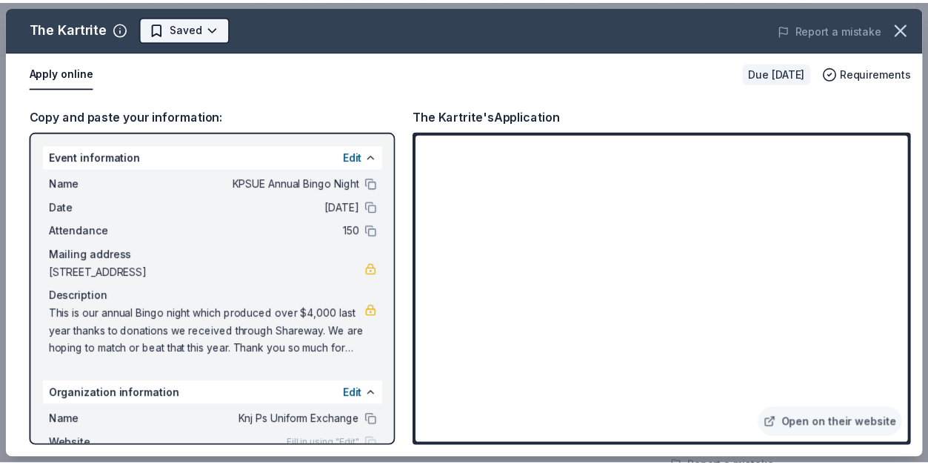
scroll to position [0, 0]
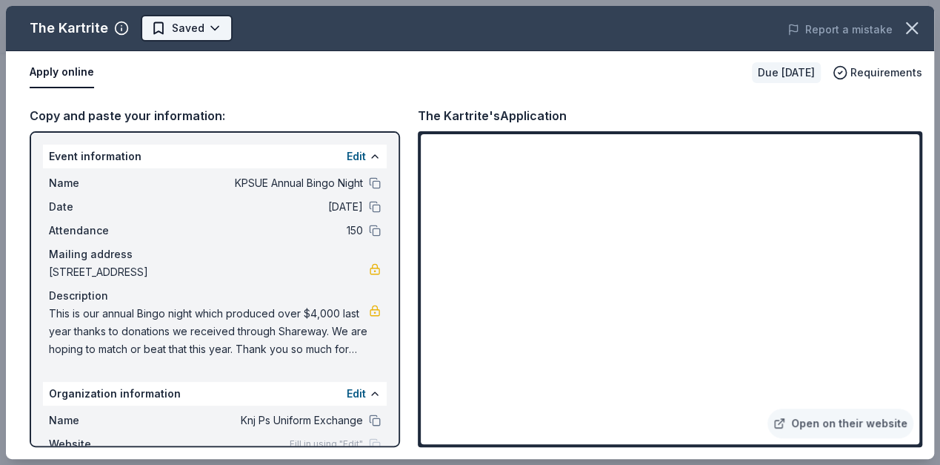
click at [212, 24] on body "KPSUE Annual Bingo Night Earn Rewards Due in 29 days Share The Kartrite New app…" at bounding box center [464, 232] width 928 height 465
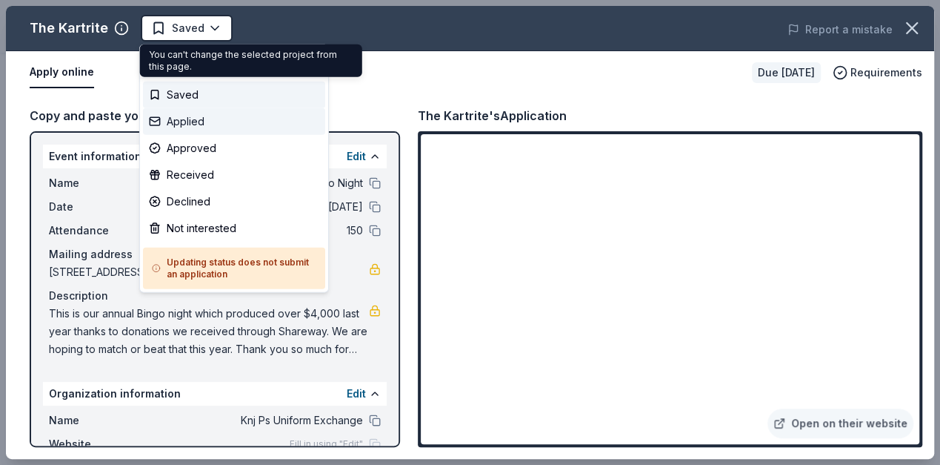
click at [198, 120] on div "Applied" at bounding box center [234, 121] width 182 height 27
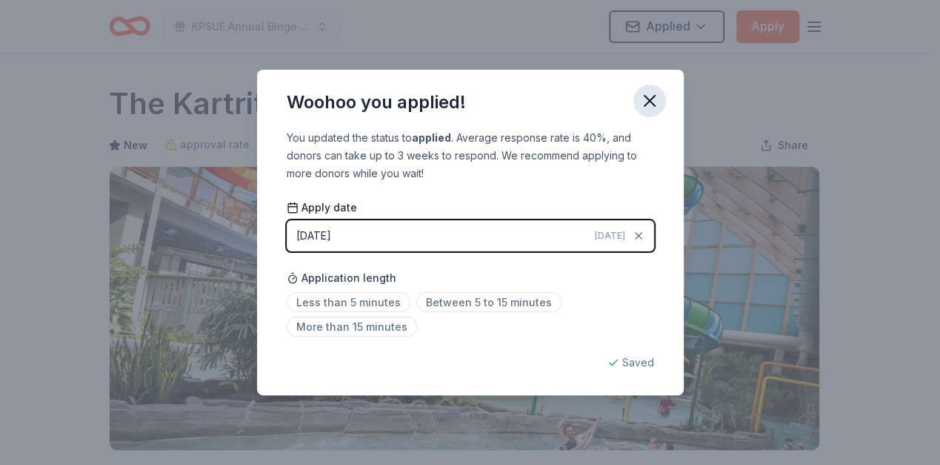
click at [645, 99] on icon "button" at bounding box center [649, 100] width 21 height 21
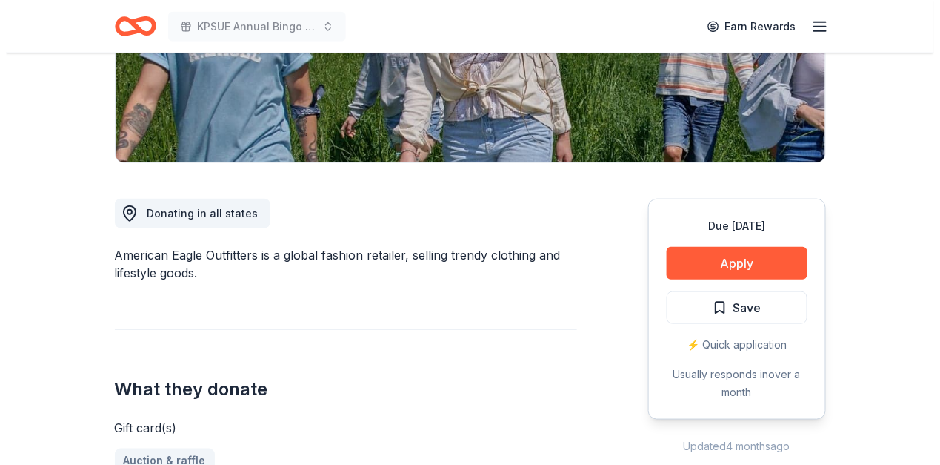
scroll to position [493, 0]
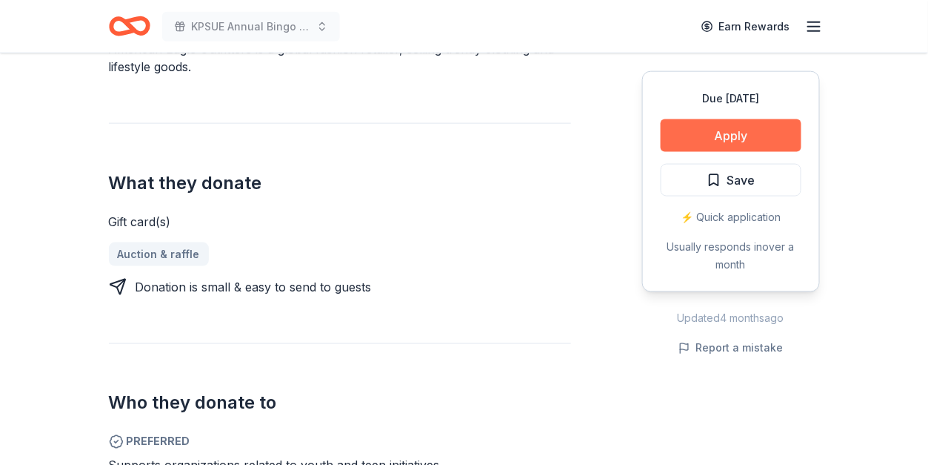
click at [693, 138] on button "Apply" at bounding box center [731, 135] width 141 height 33
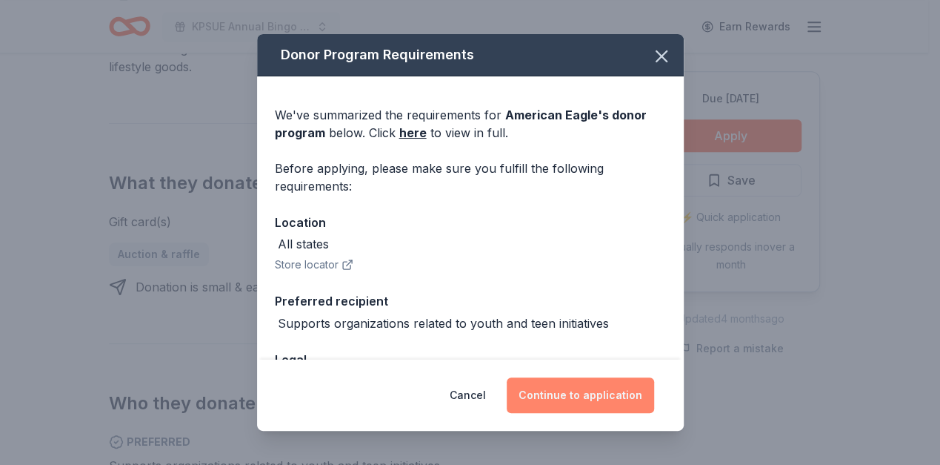
click at [615, 396] on button "Continue to application" at bounding box center [580, 395] width 147 height 36
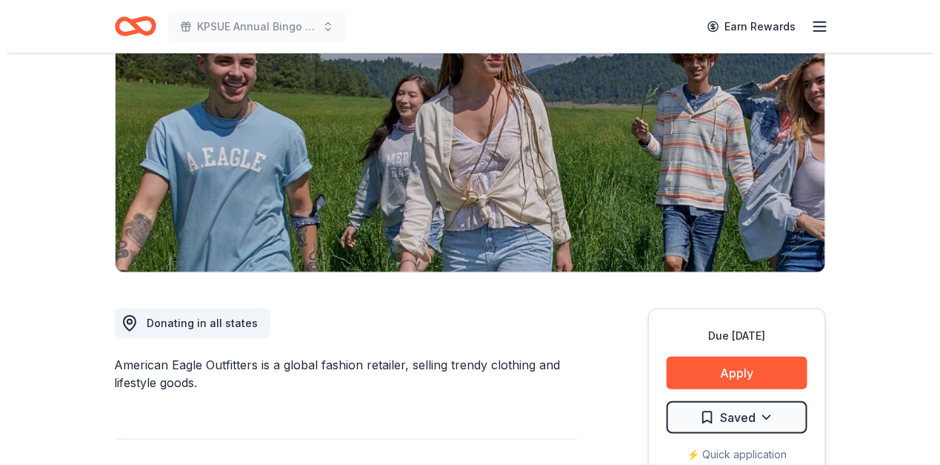
scroll to position [395, 0]
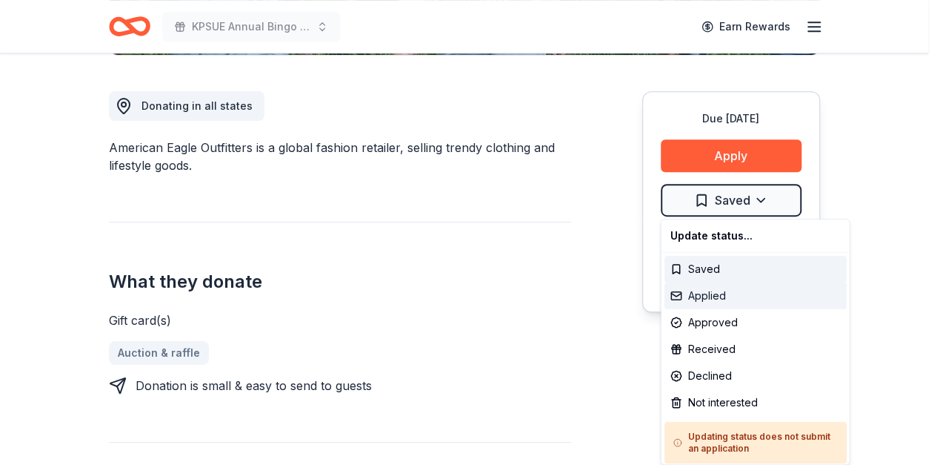
click at [733, 286] on div "Applied" at bounding box center [755, 295] width 182 height 27
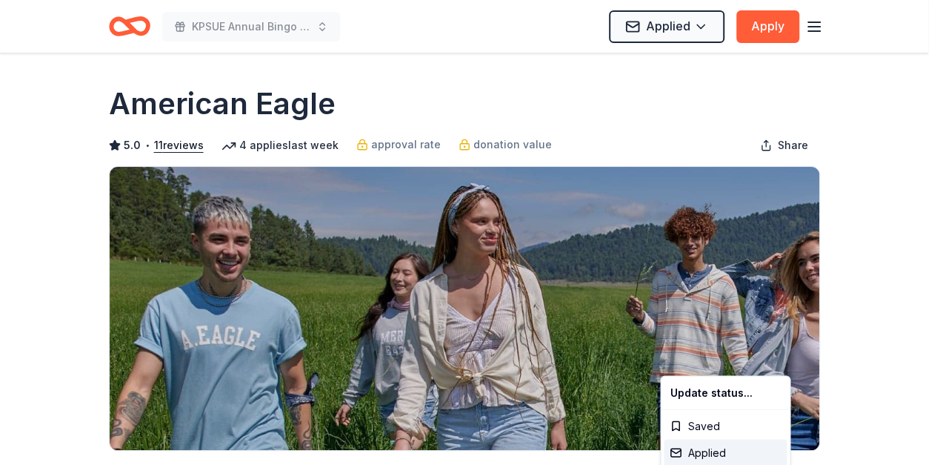
scroll to position [0, 0]
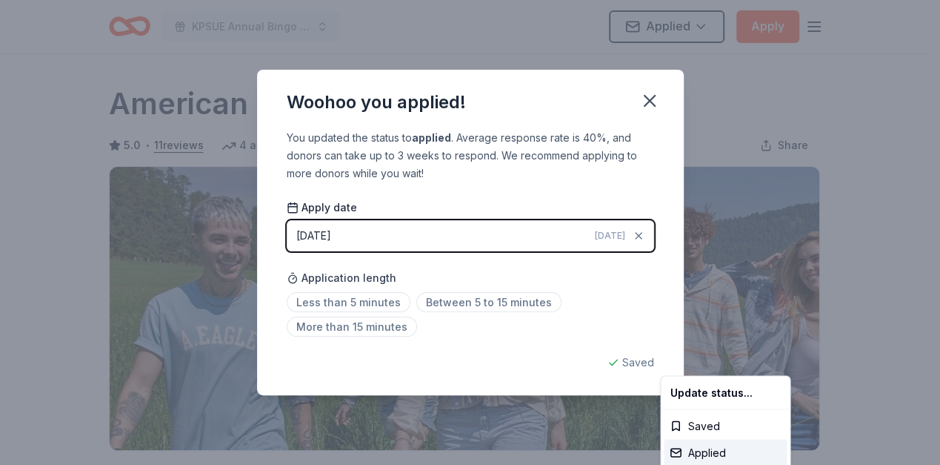
click at [658, 99] on html "KPSUE Annual Bingo Night Applied Apply Due [DATE] Share American Eagle 5.0 • 11…" at bounding box center [470, 232] width 940 height 465
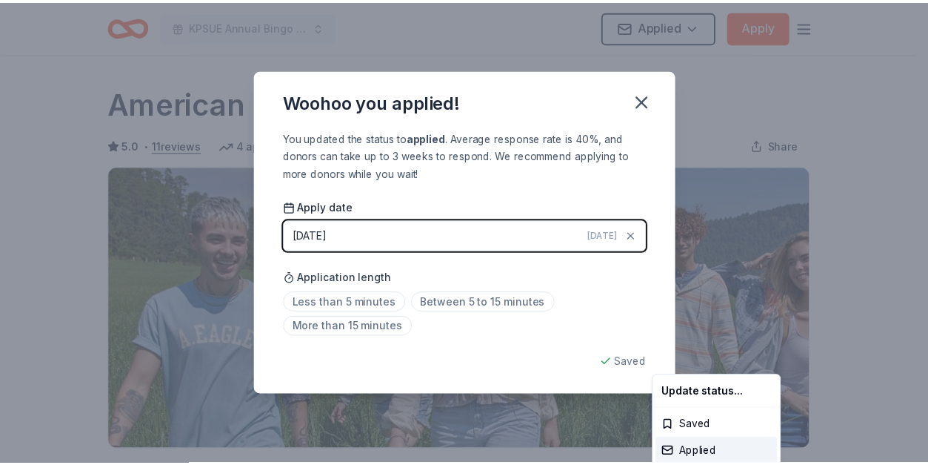
scroll to position [362, 0]
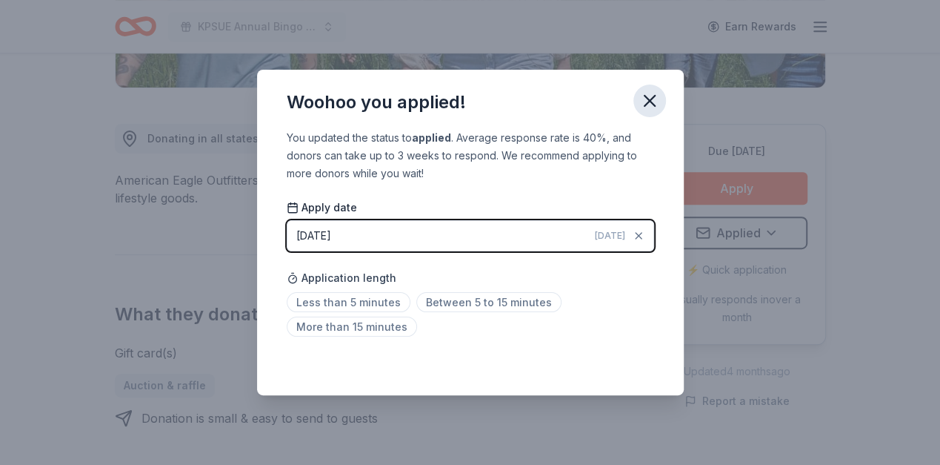
click at [649, 99] on icon "button" at bounding box center [650, 101] width 10 height 10
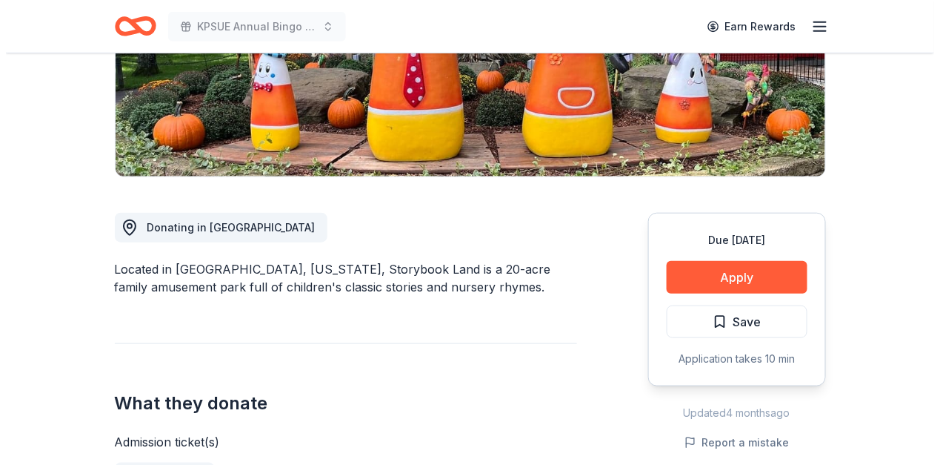
scroll to position [395, 0]
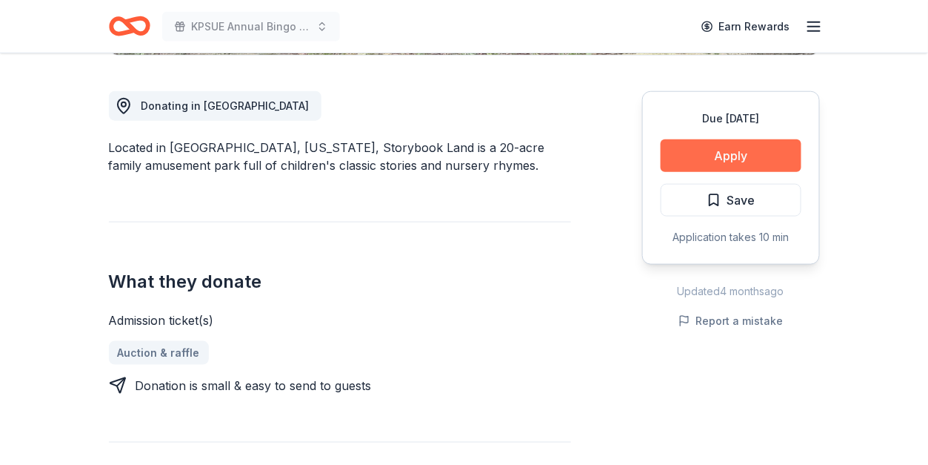
click at [708, 160] on button "Apply" at bounding box center [731, 155] width 141 height 33
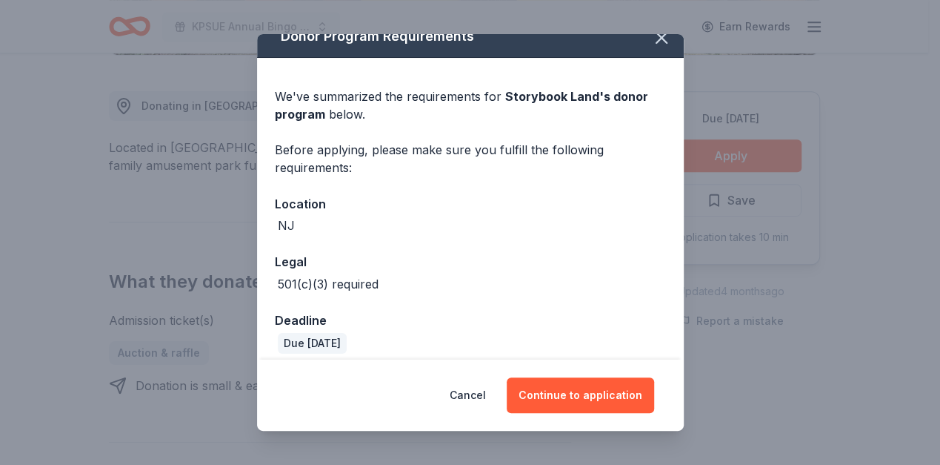
scroll to position [30, 0]
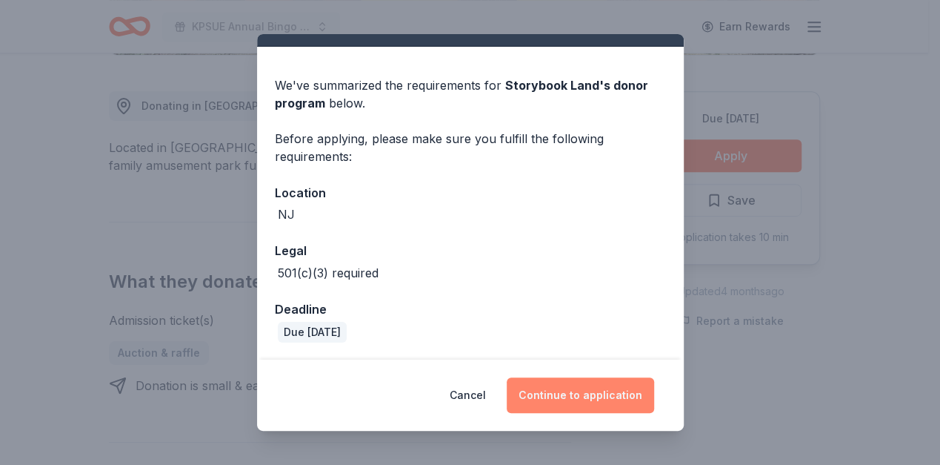
click at [537, 396] on button "Continue to application" at bounding box center [580, 395] width 147 height 36
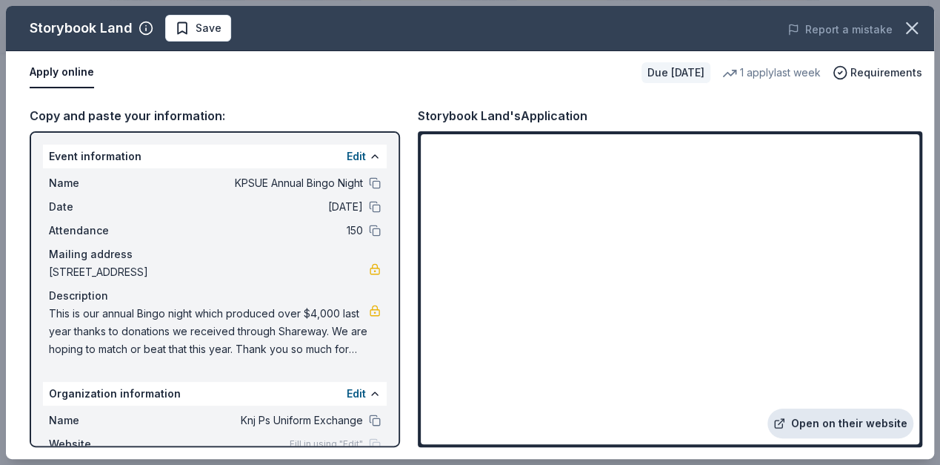
click at [819, 436] on link "Open on their website" at bounding box center [841, 423] width 146 height 30
click at [191, 24] on span "Save" at bounding box center [198, 28] width 47 height 18
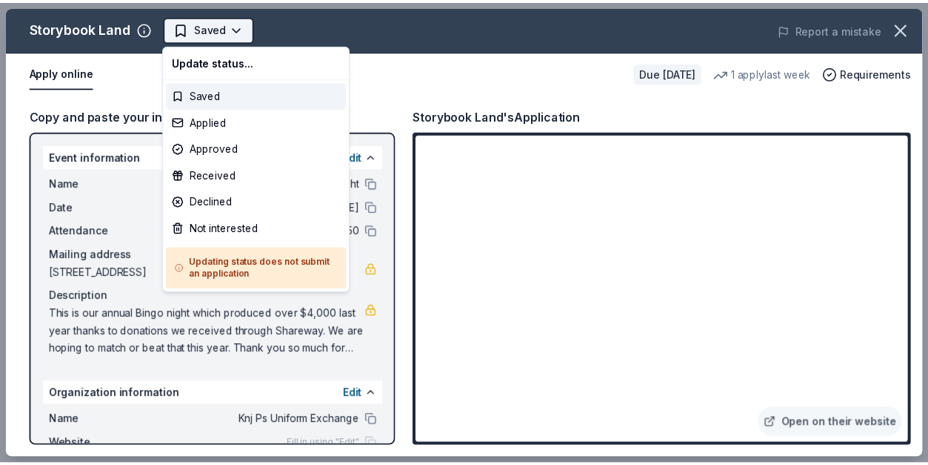
scroll to position [0, 0]
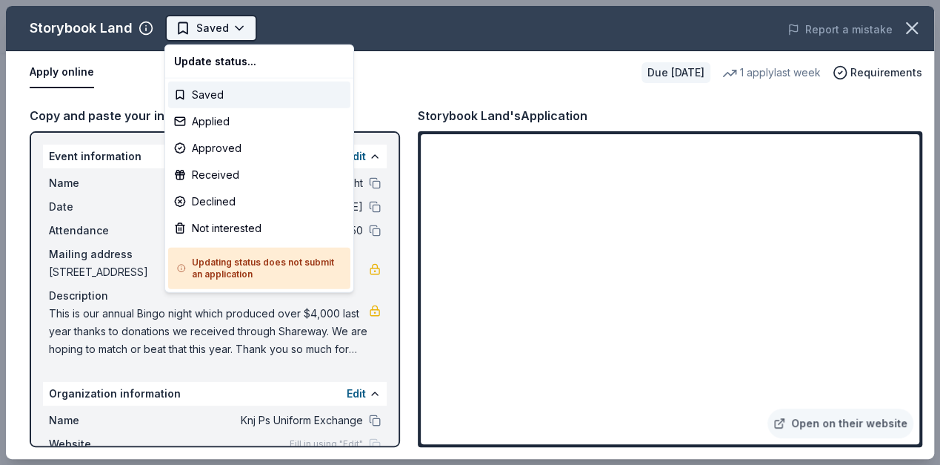
click at [227, 26] on body "KPSUE Annual Bingo Night Saved Apply Due [DATE] Share Storybook Land New 1 appl…" at bounding box center [464, 232] width 928 height 465
click at [217, 115] on div "Applied" at bounding box center [259, 121] width 182 height 27
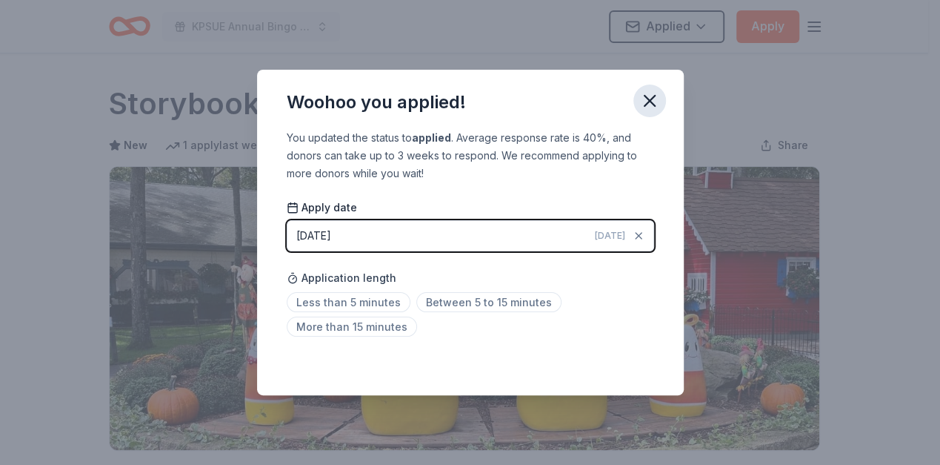
click at [648, 106] on icon "button" at bounding box center [649, 100] width 21 height 21
